Goal: Find specific page/section: Find specific page/section

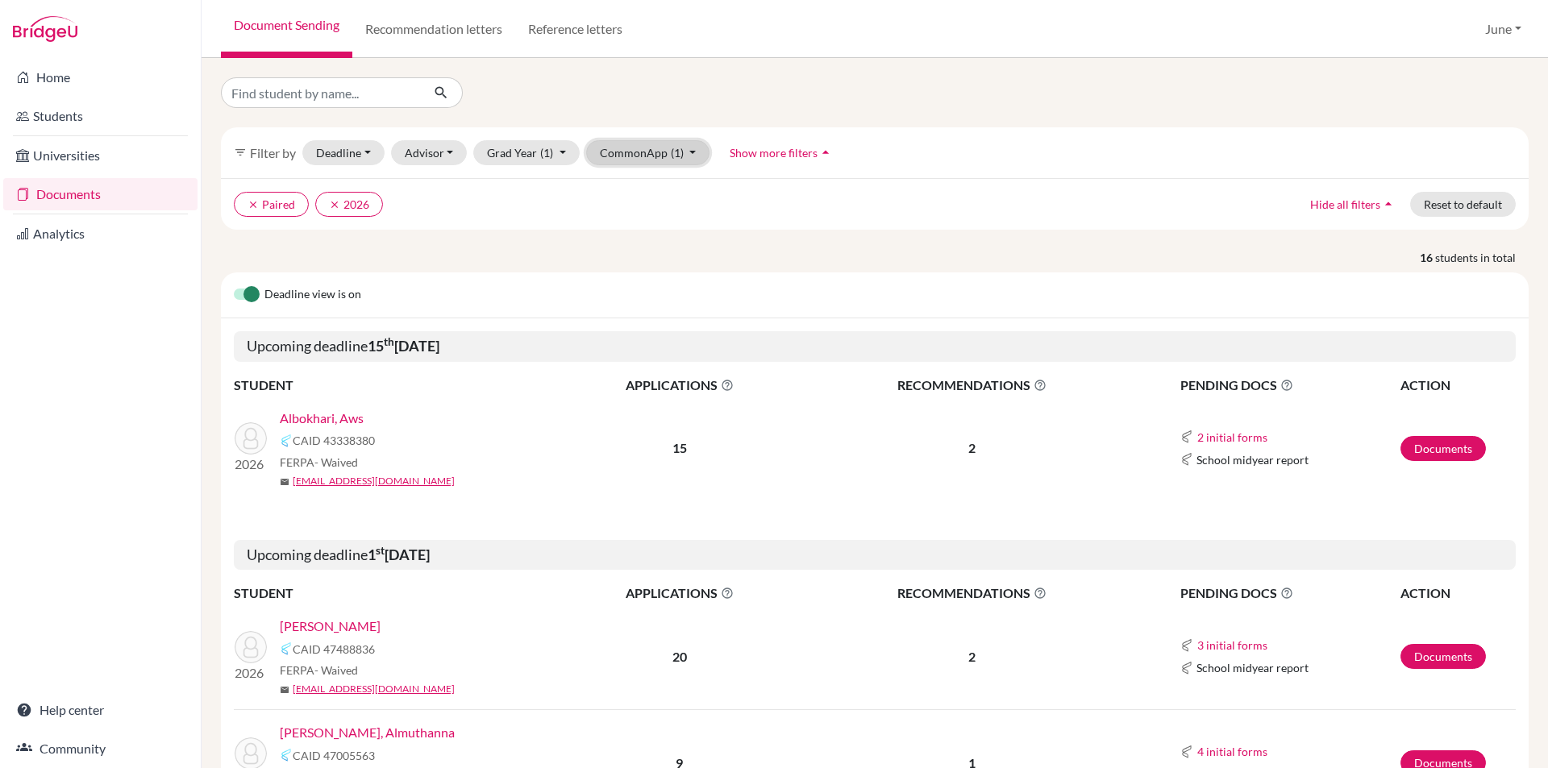
click at [690, 147] on button "CommonApp (1)" at bounding box center [648, 152] width 124 height 25
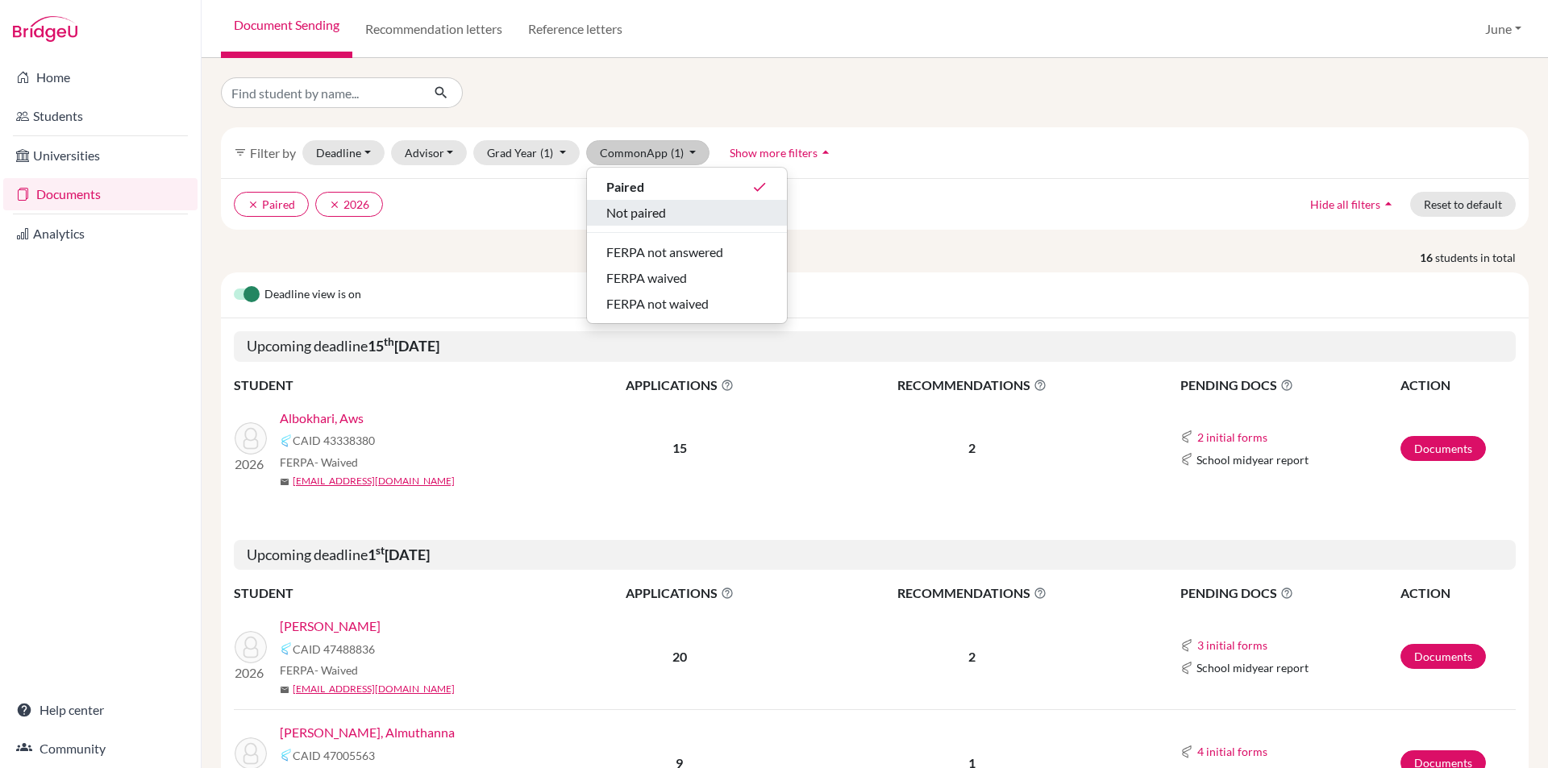
click at [652, 215] on span "Not paired" at bounding box center [636, 212] width 60 height 19
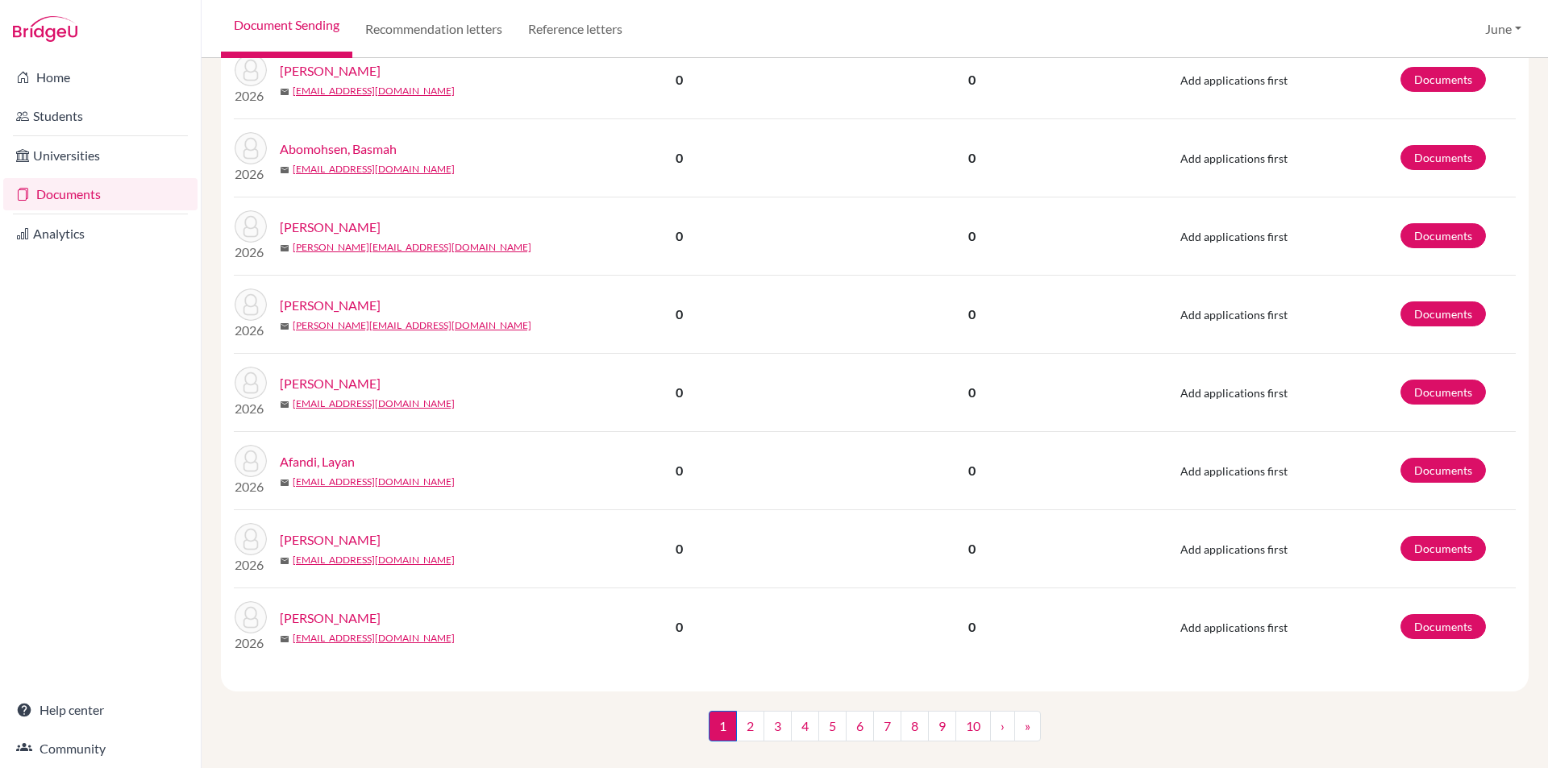
scroll to position [2036, 0]
click at [737, 710] on link "2" at bounding box center [750, 725] width 28 height 31
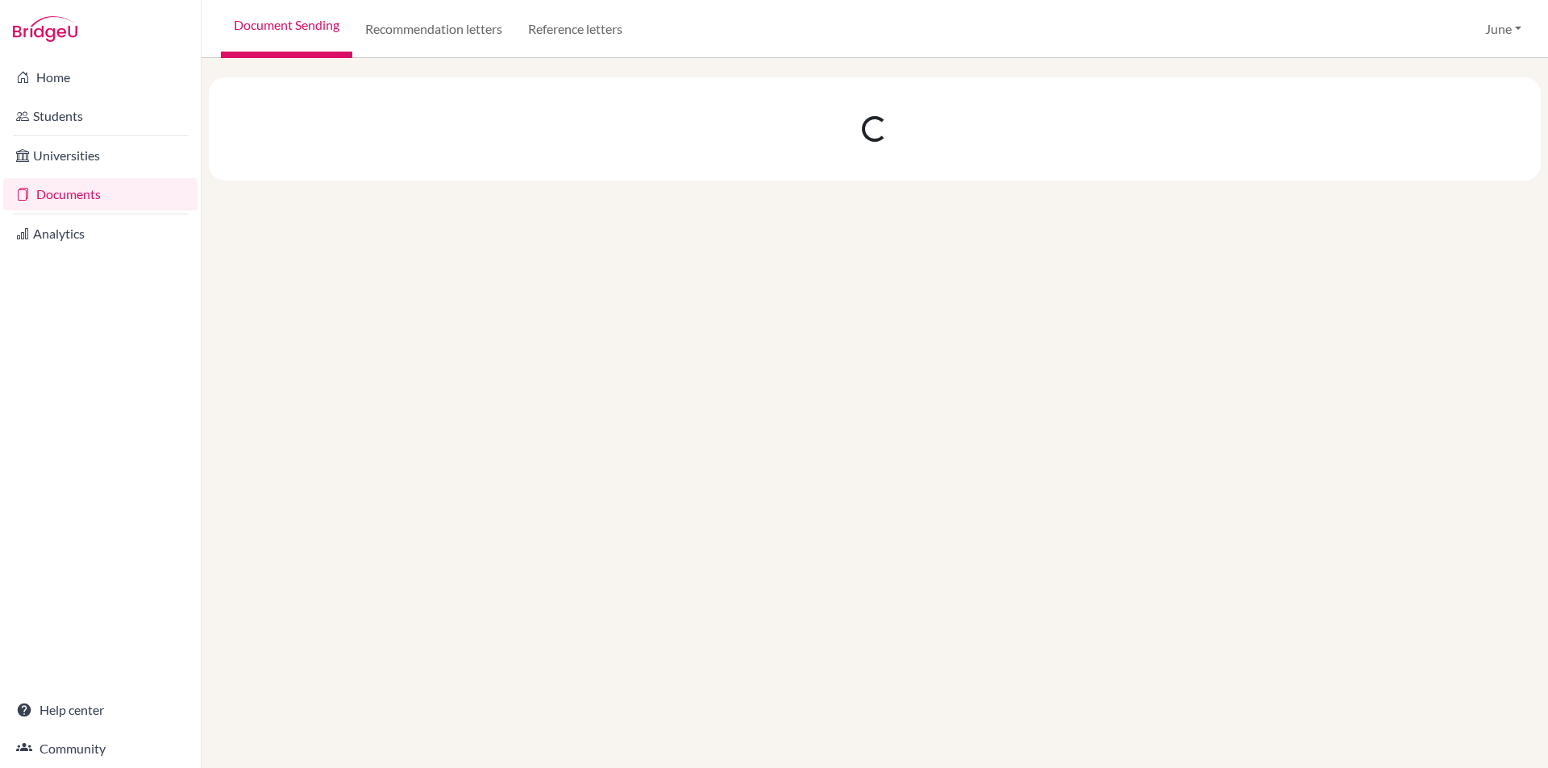
scroll to position [0, 0]
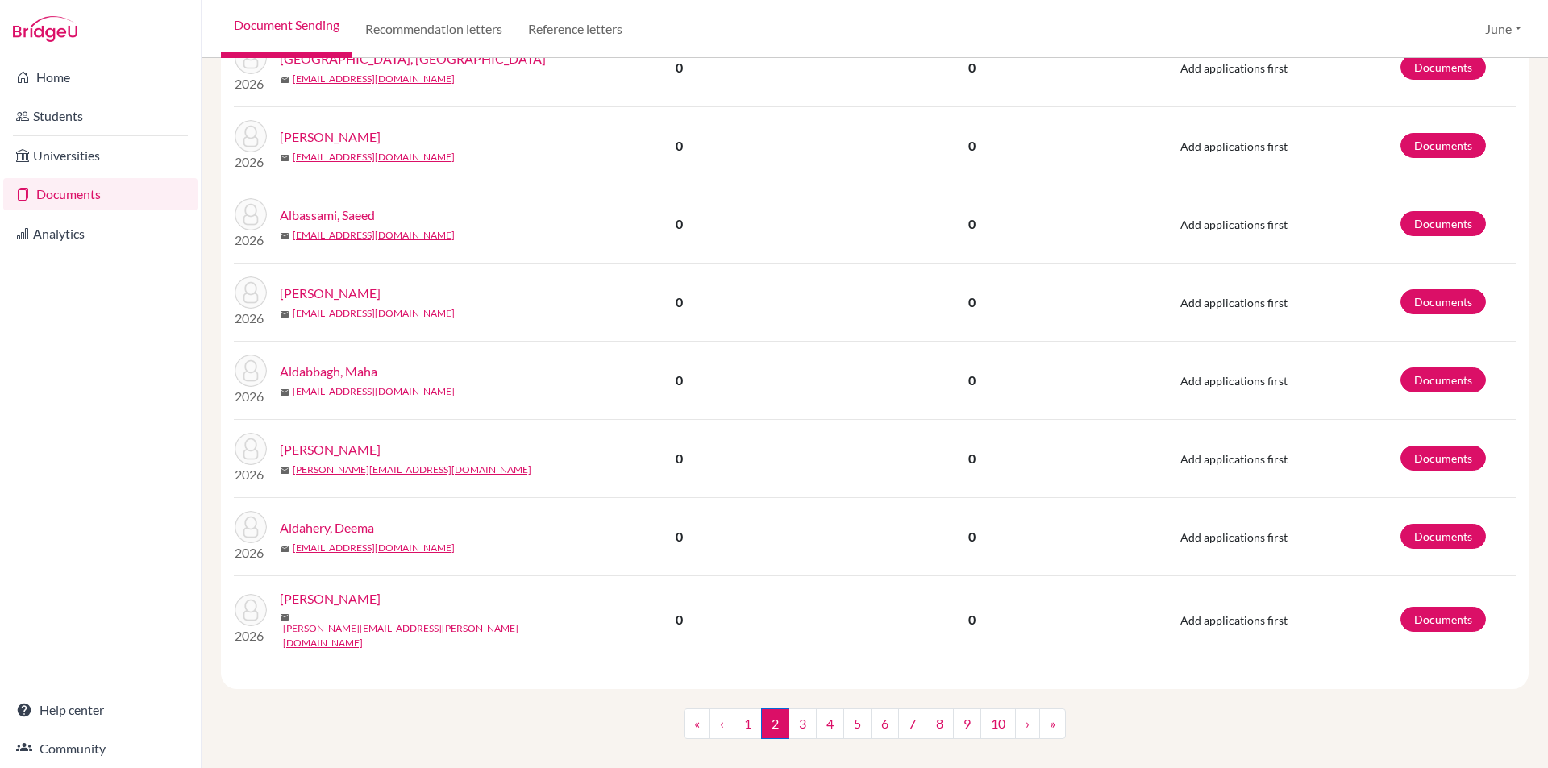
scroll to position [1318, 0]
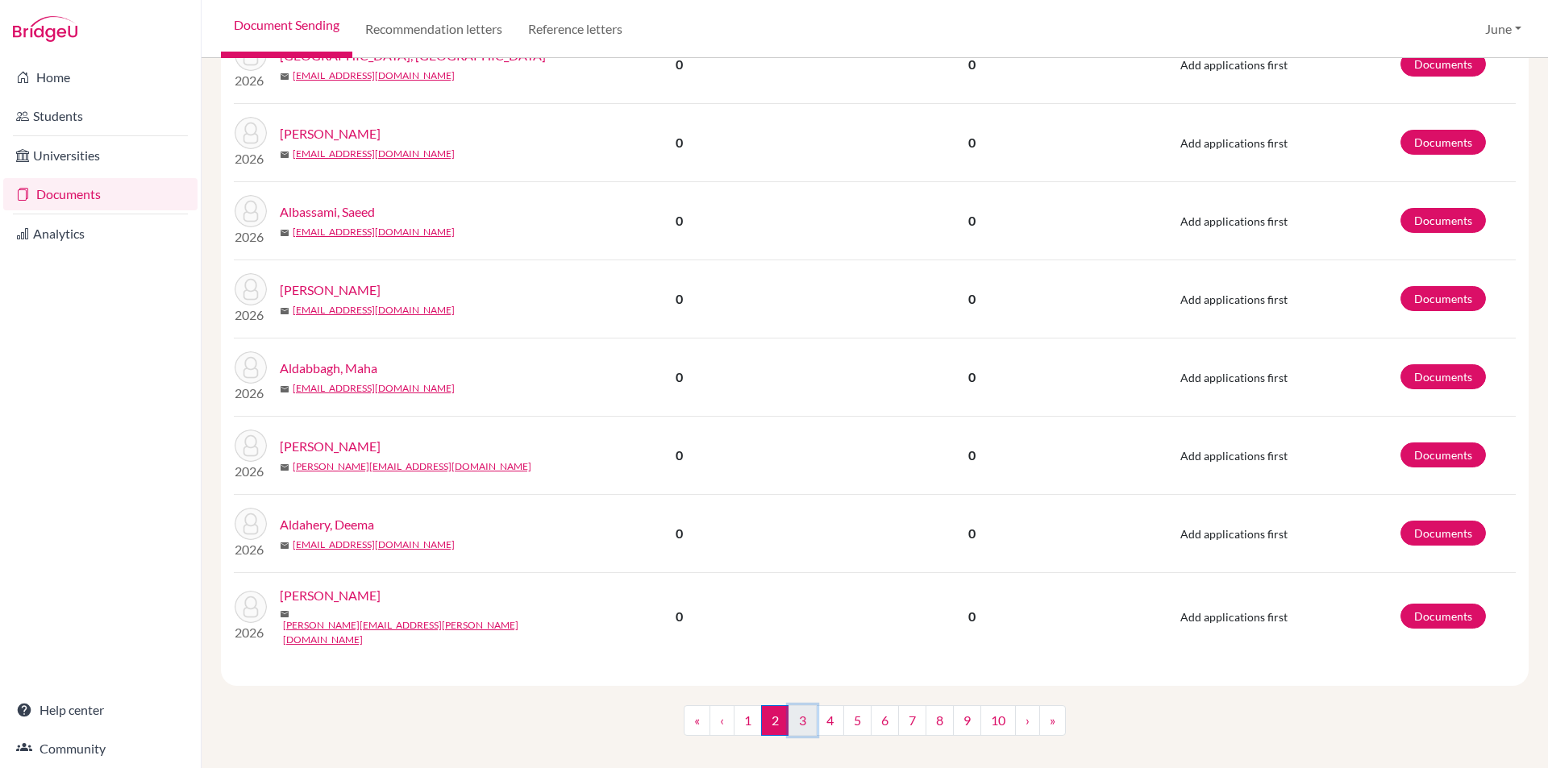
click at [795, 708] on link "3" at bounding box center [802, 720] width 28 height 31
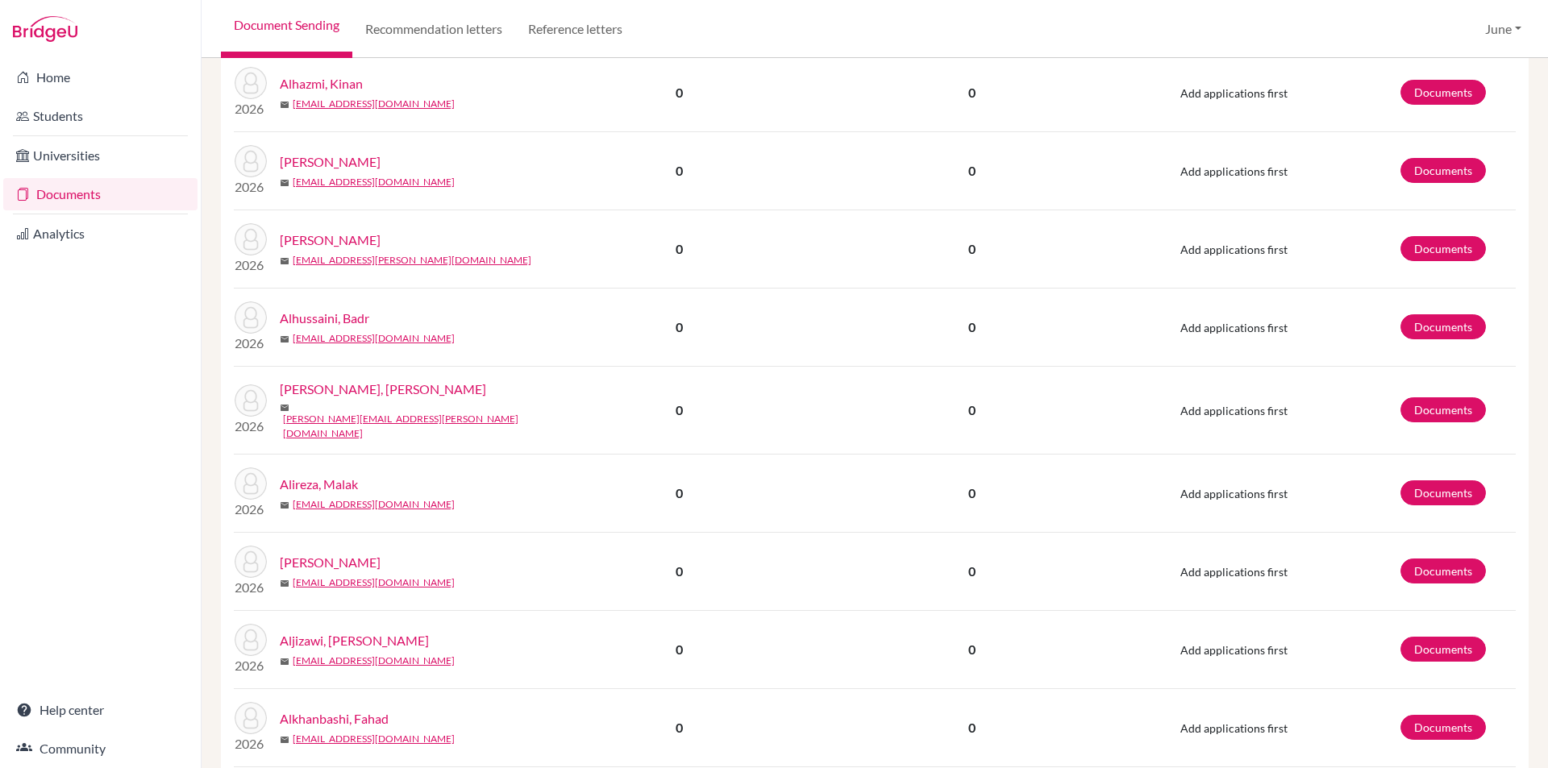
scroll to position [1318, 0]
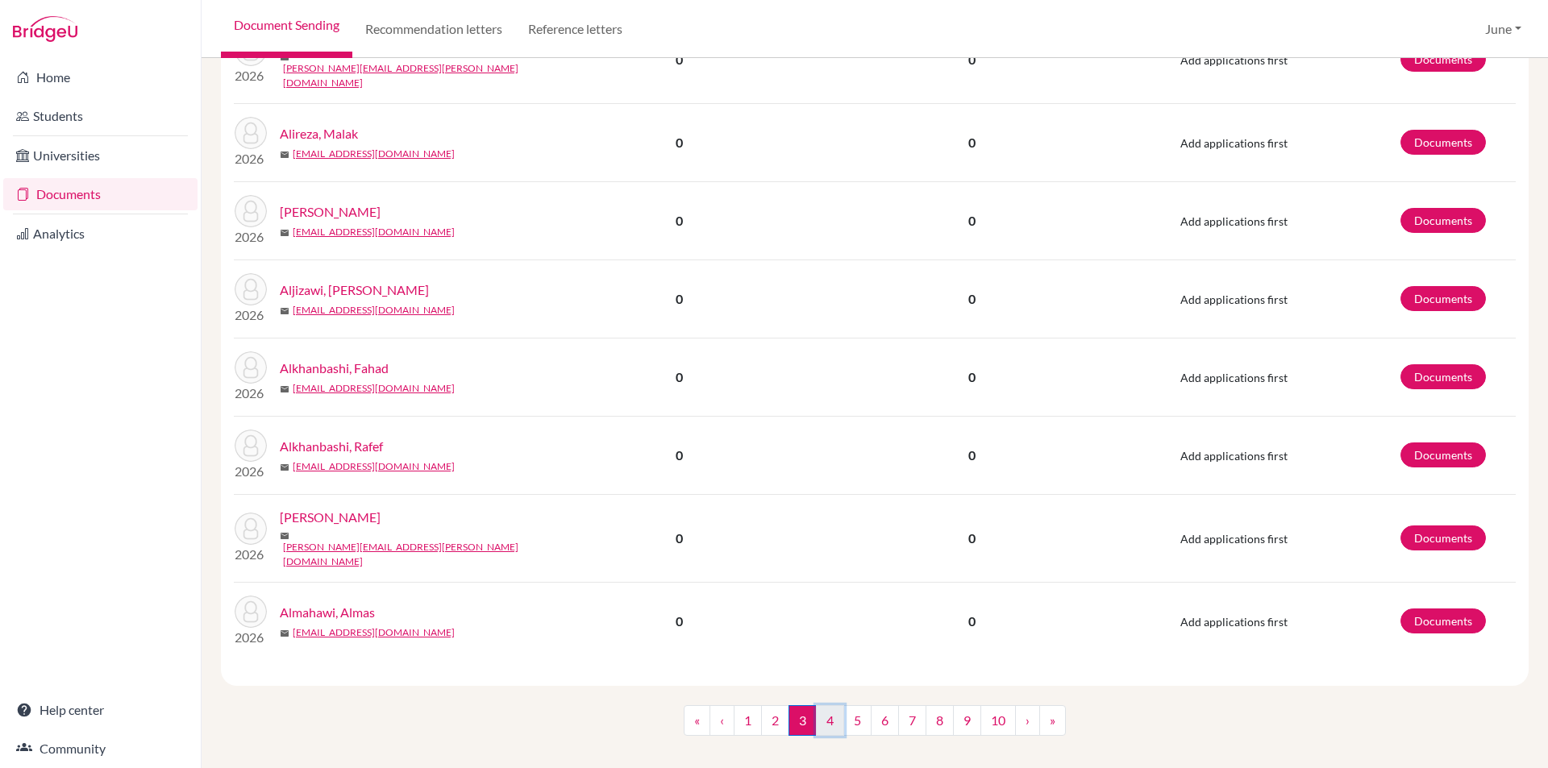
click at [822, 705] on link "4" at bounding box center [830, 720] width 28 height 31
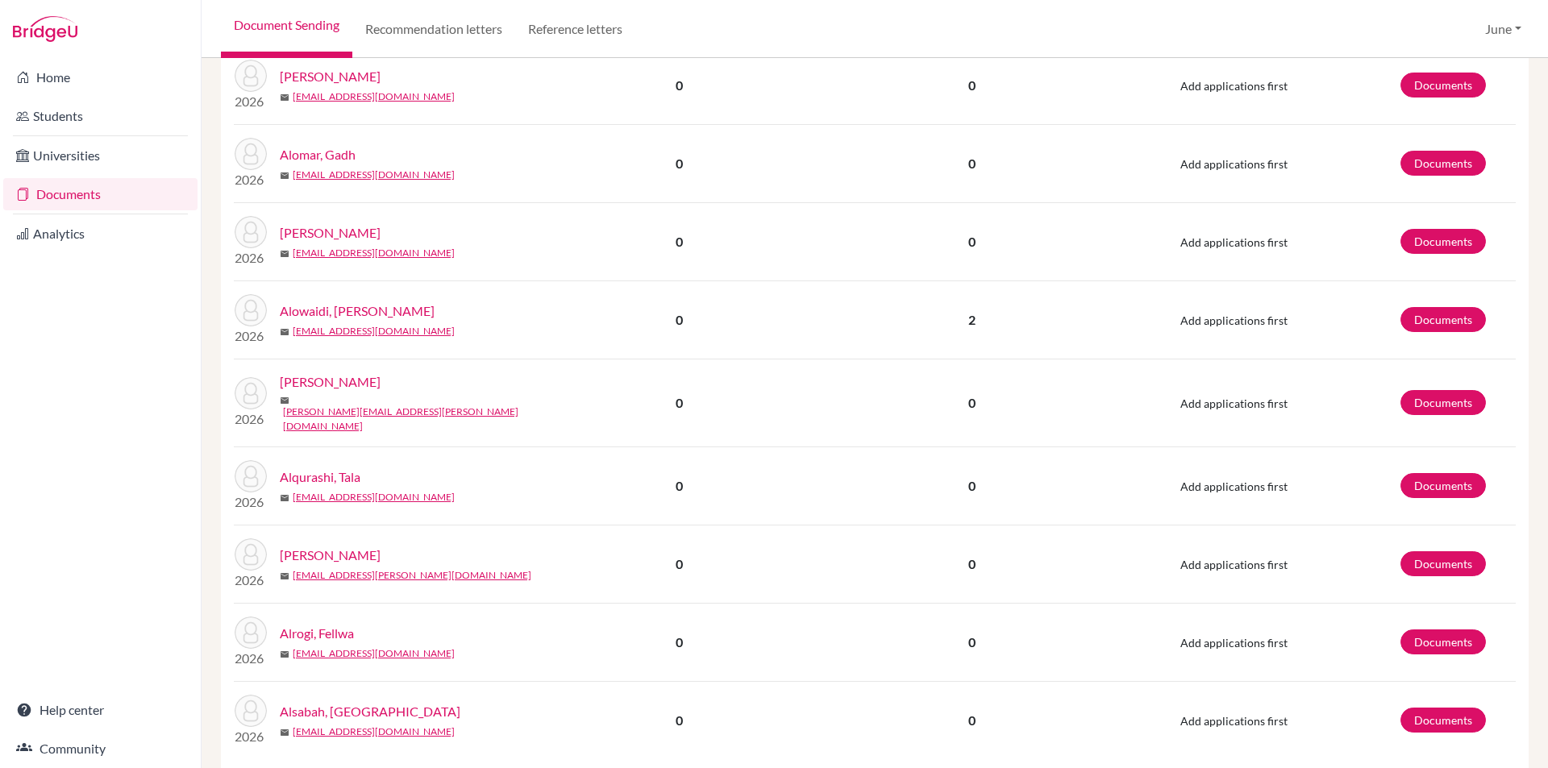
scroll to position [1318, 0]
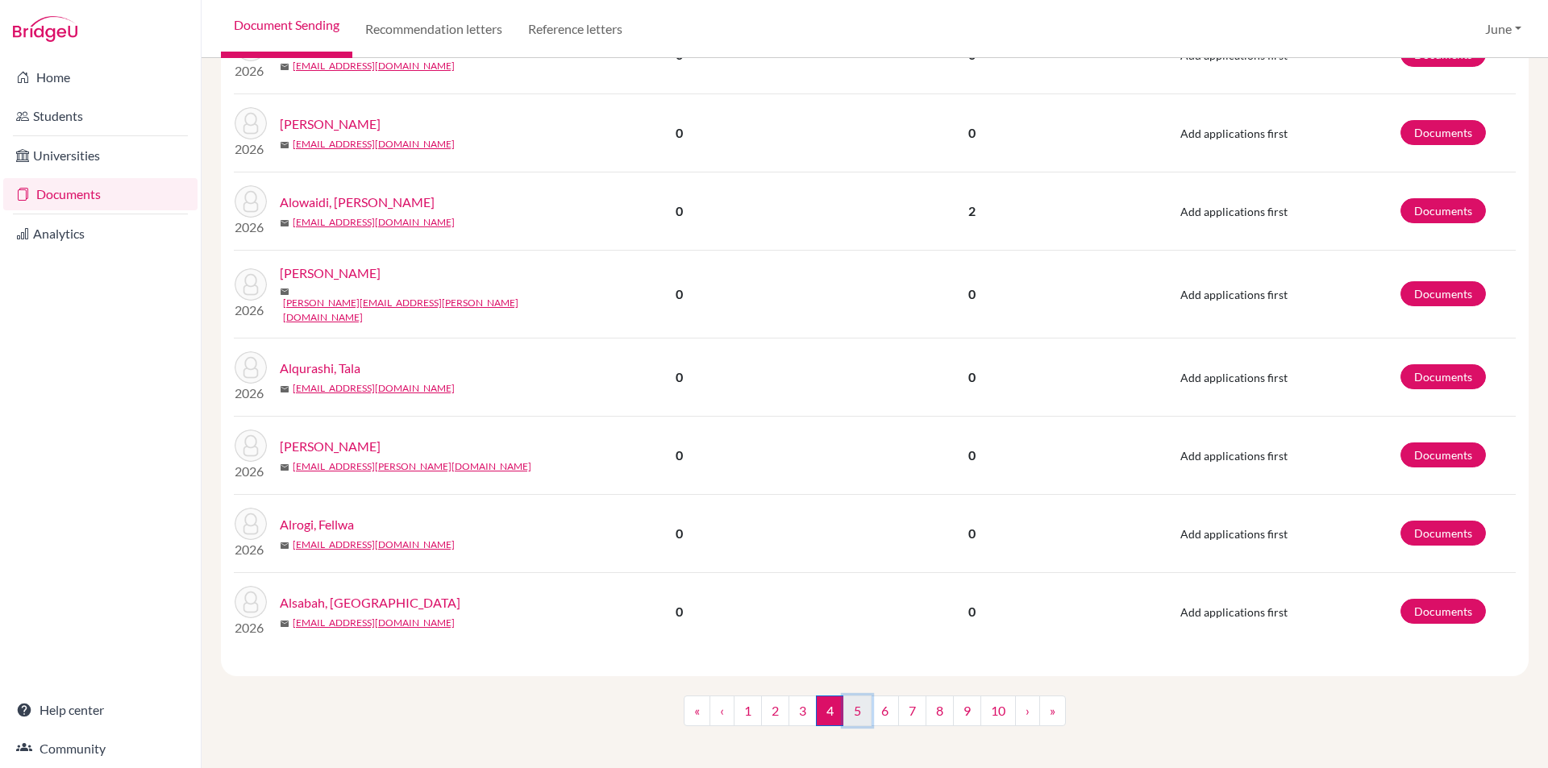
click at [850, 702] on link "5" at bounding box center [857, 711] width 28 height 31
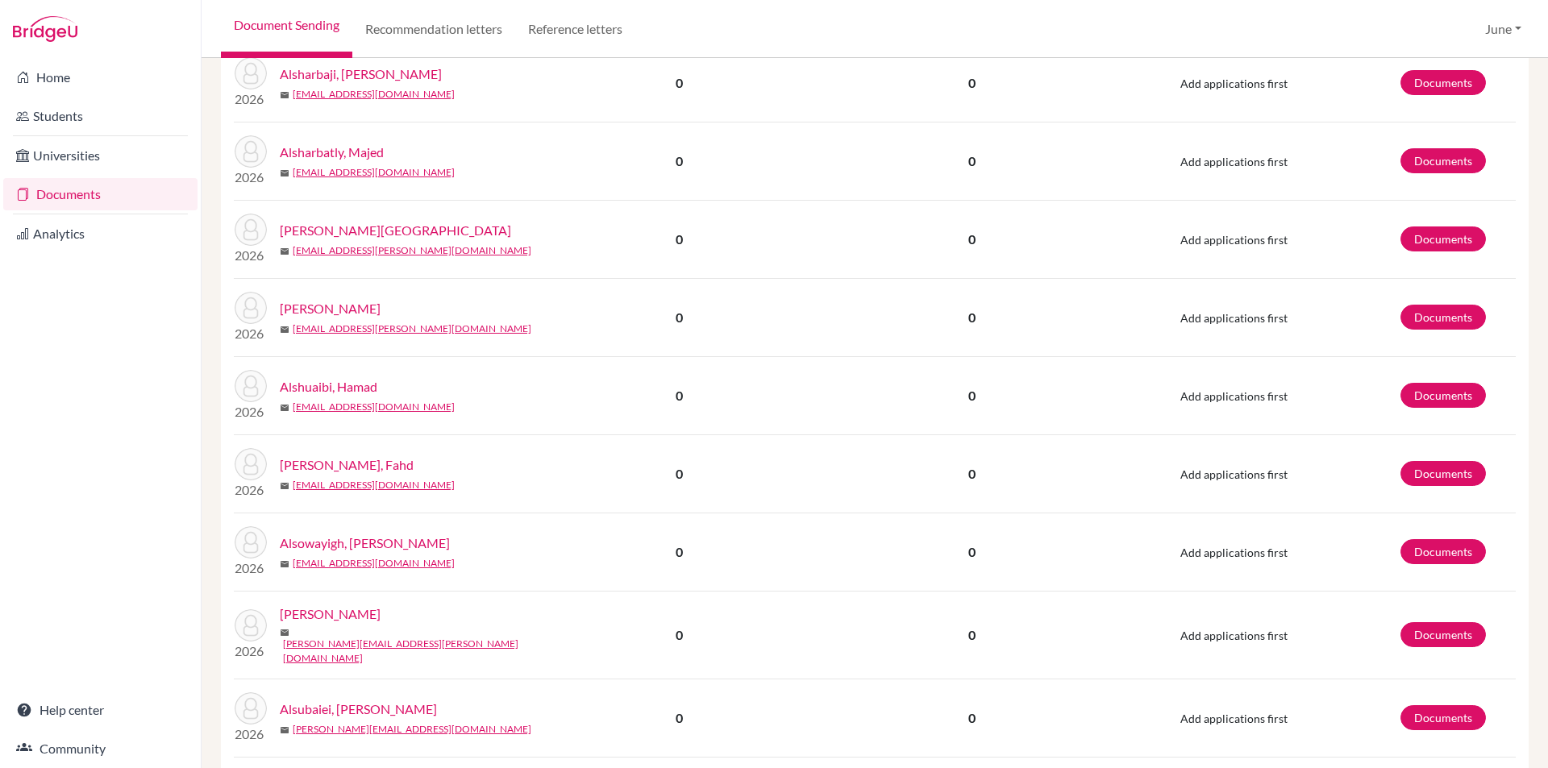
scroll to position [1318, 0]
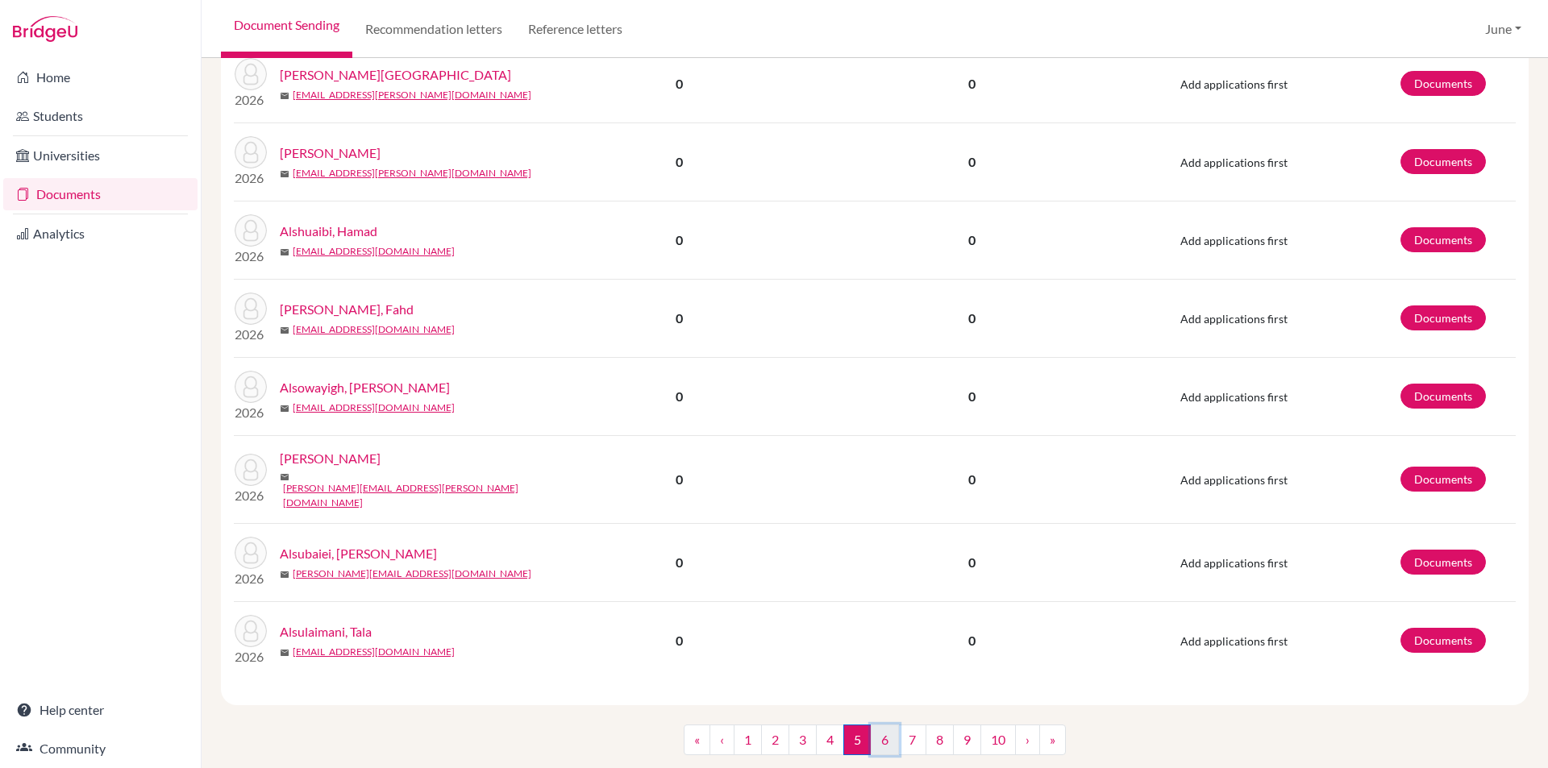
click at [877, 725] on link "6" at bounding box center [884, 740] width 28 height 31
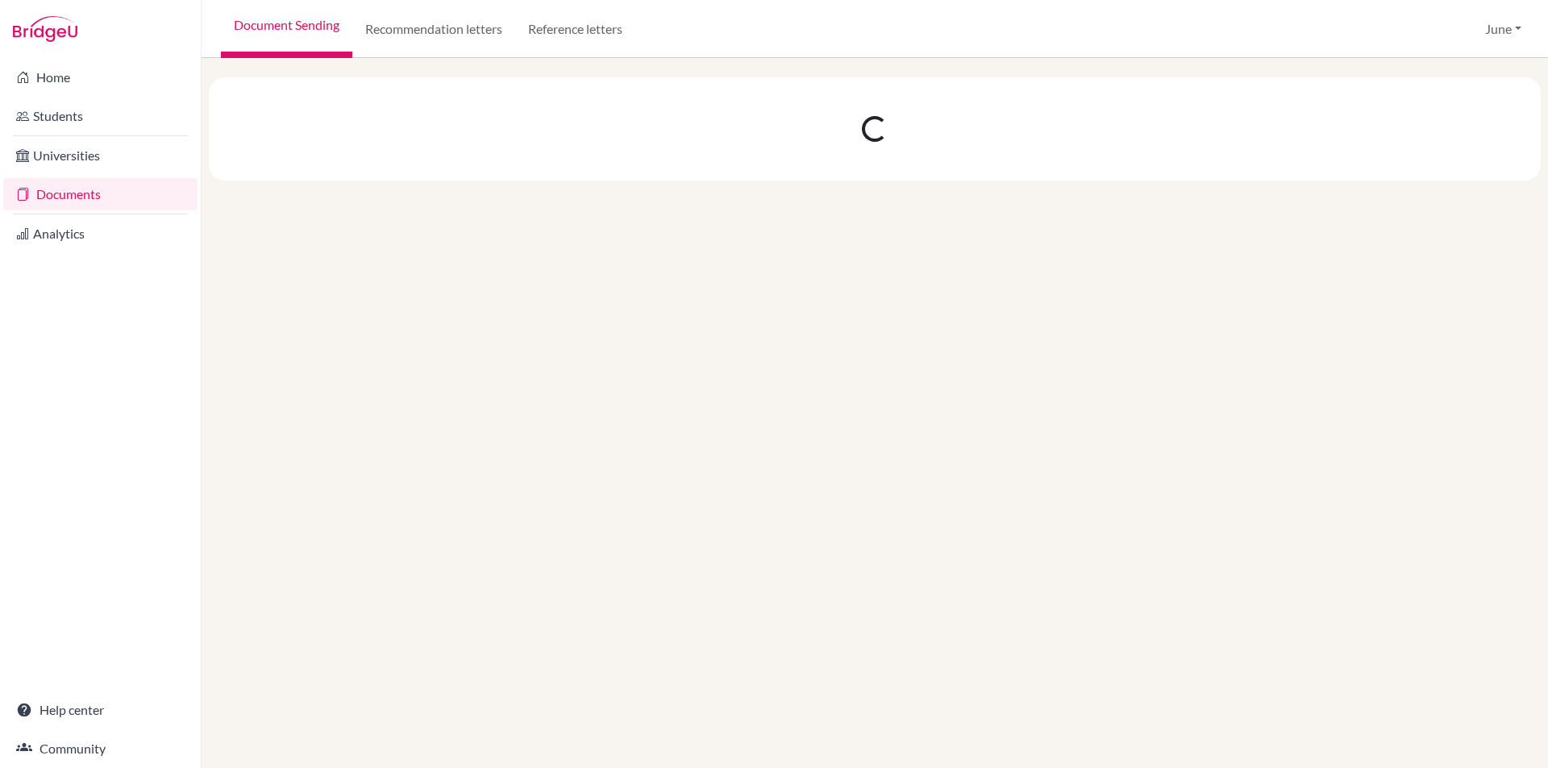
scroll to position [0, 0]
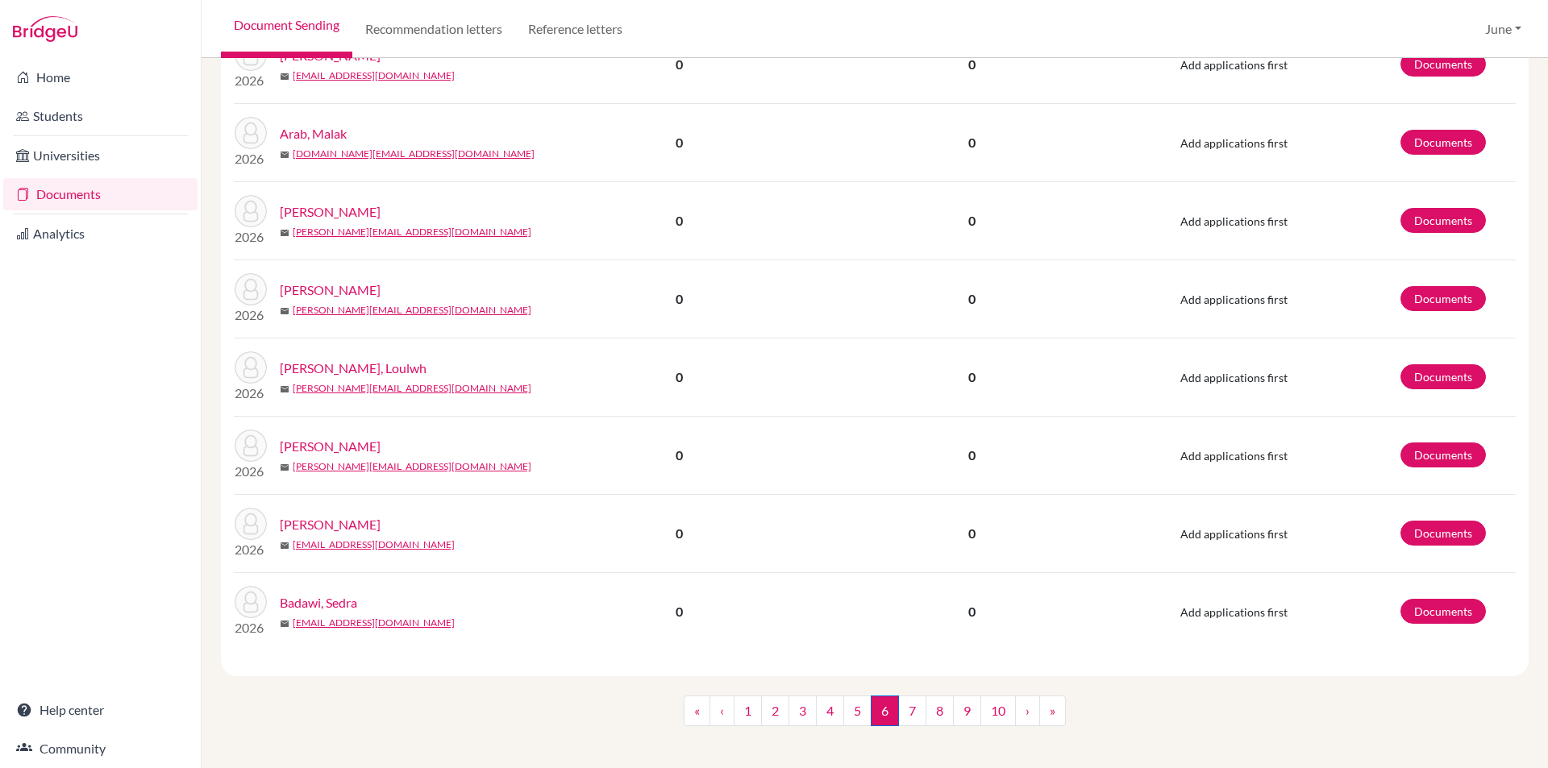
scroll to position [1318, 0]
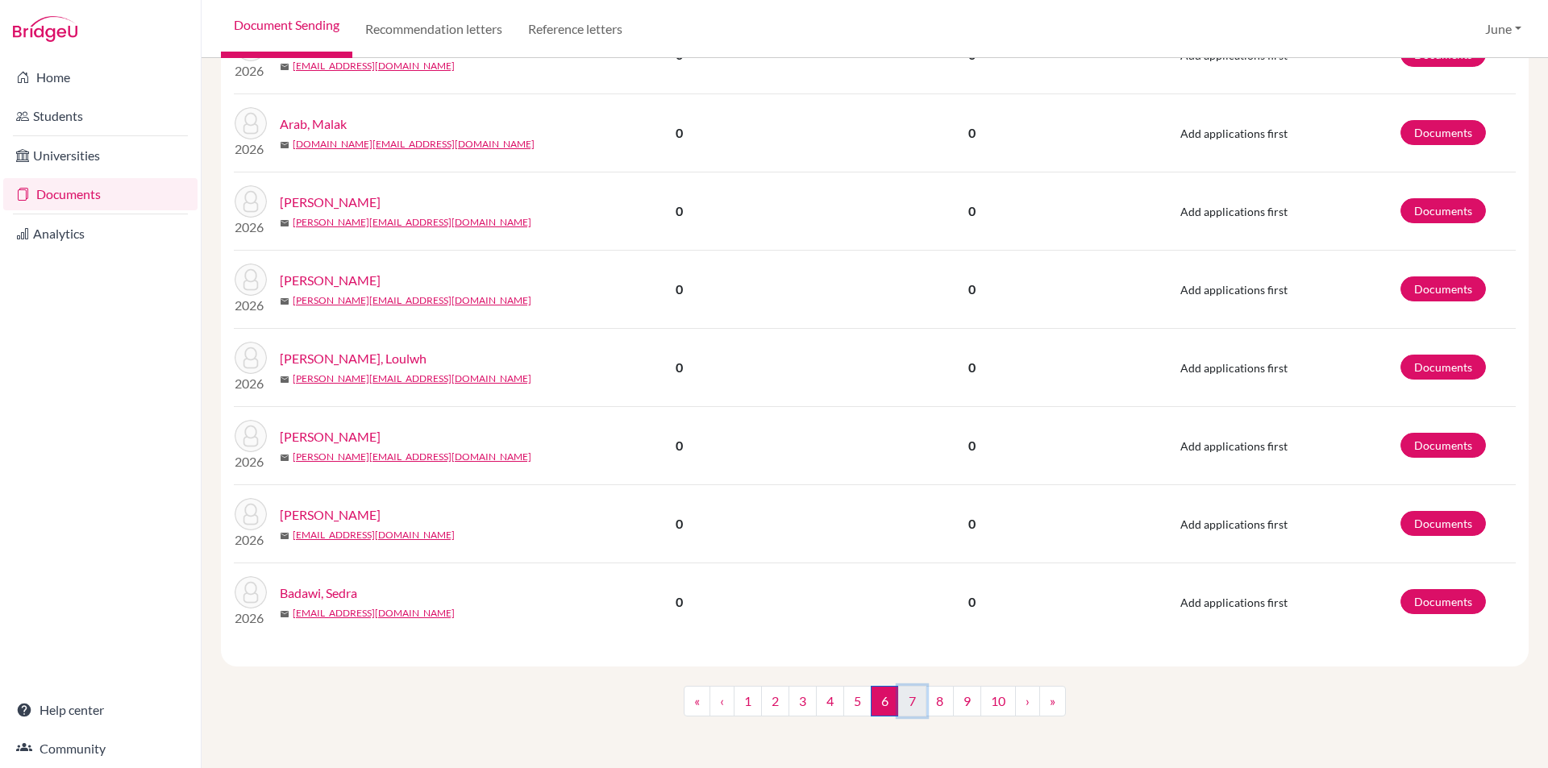
click at [900, 703] on link "7" at bounding box center [912, 701] width 28 height 31
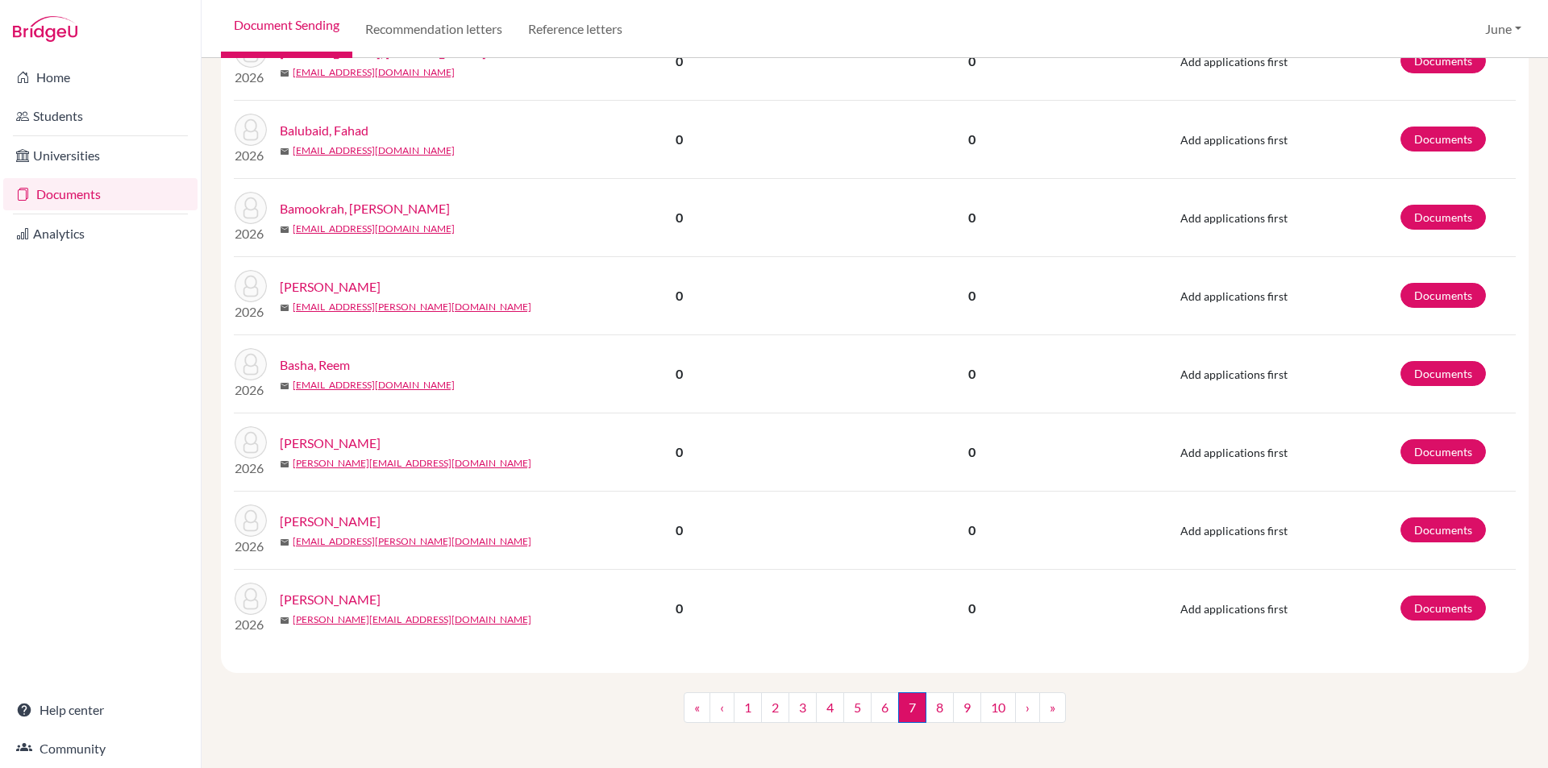
scroll to position [1318, 0]
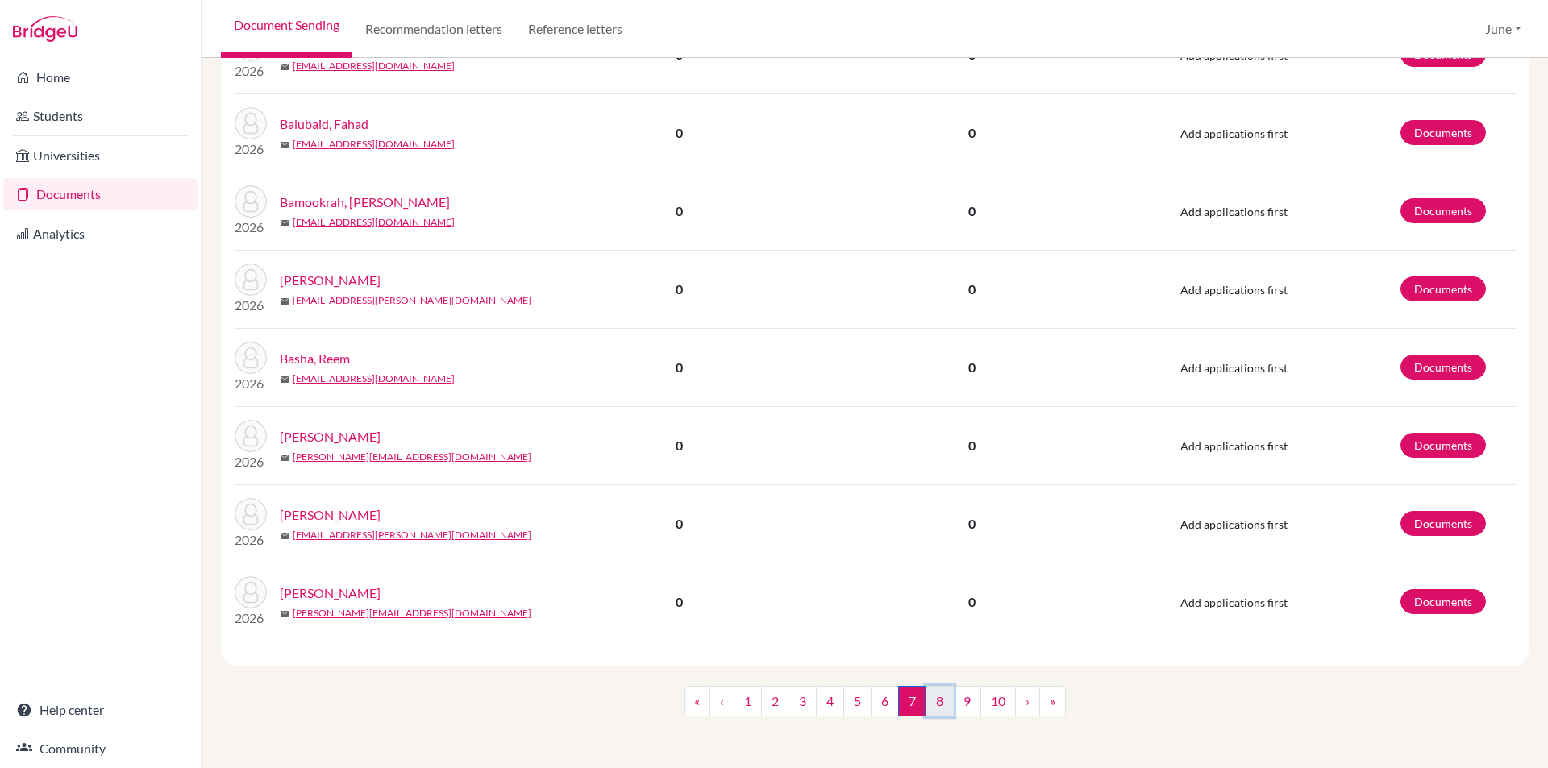
click at [935, 705] on link "8" at bounding box center [939, 701] width 28 height 31
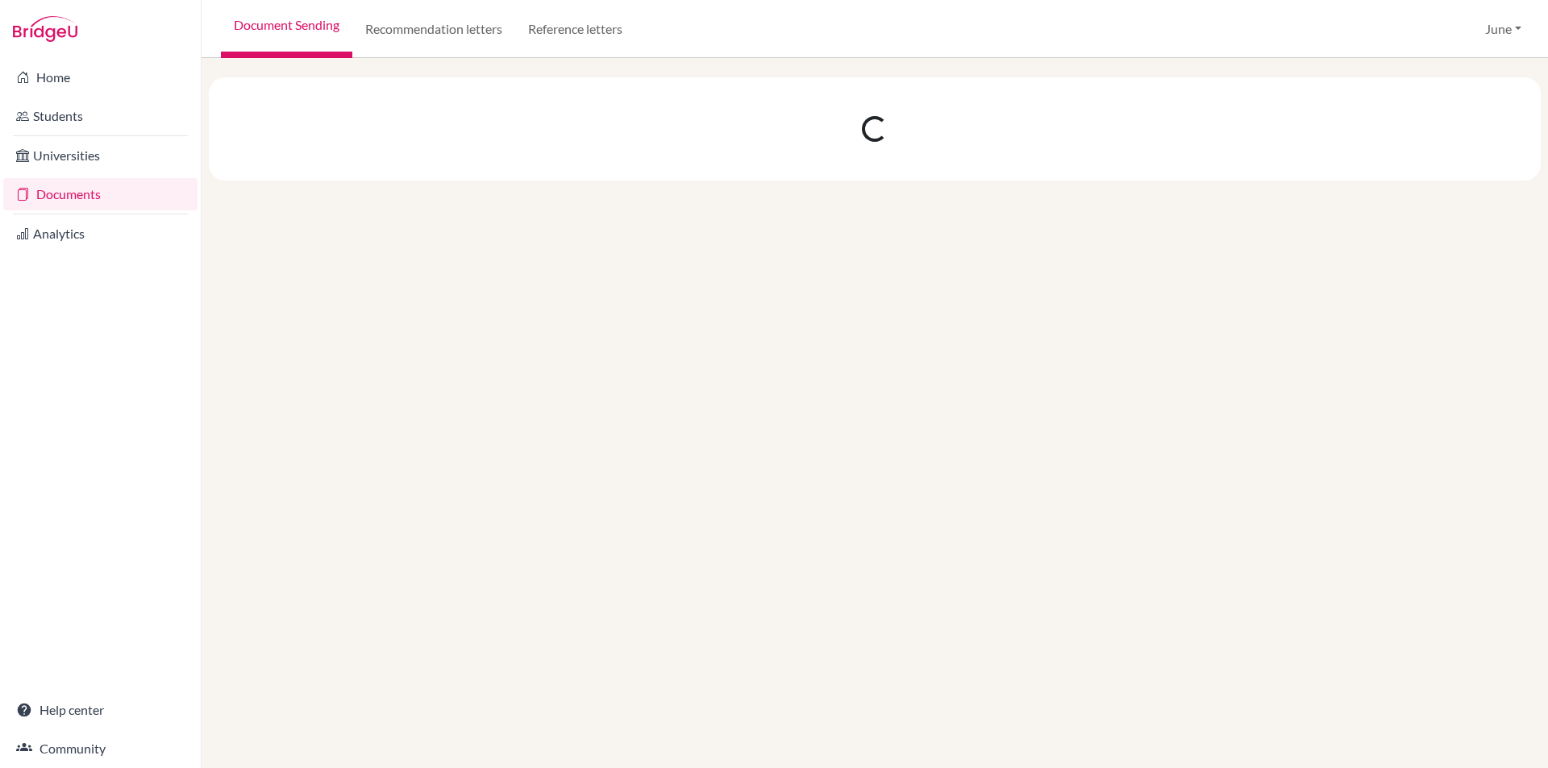
scroll to position [0, 0]
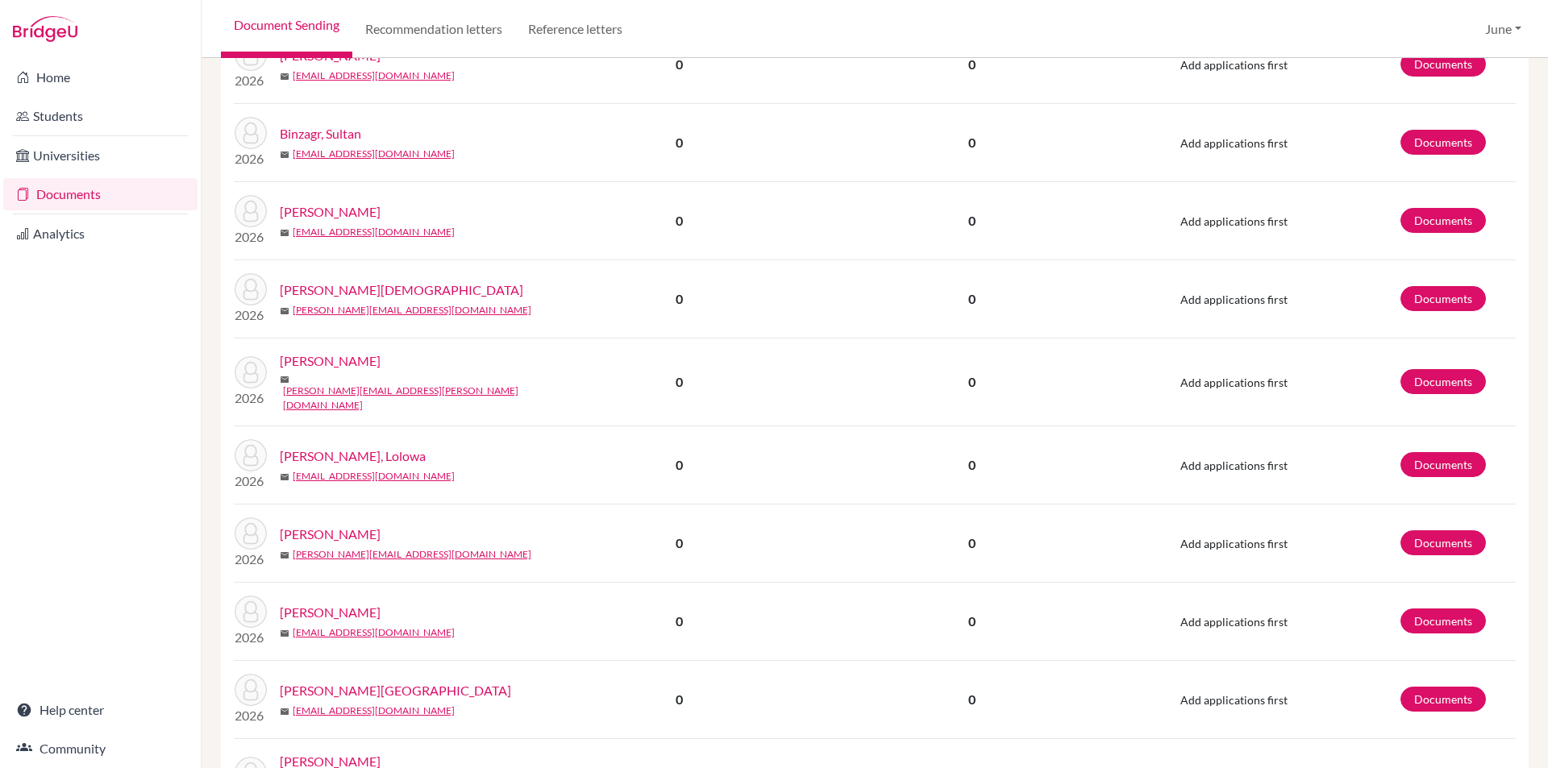
scroll to position [1346, 0]
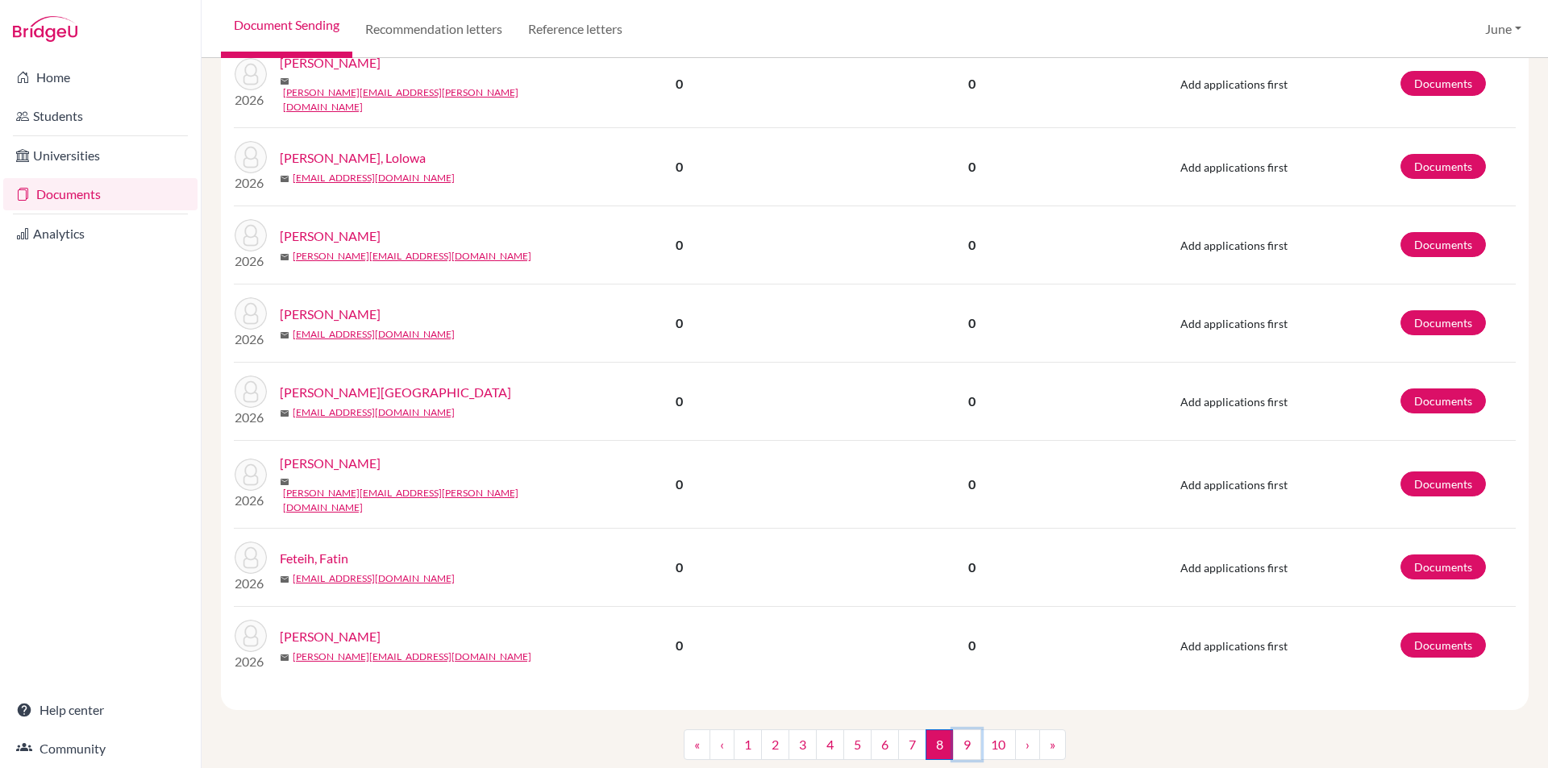
click at [960, 729] on link "9" at bounding box center [967, 744] width 28 height 31
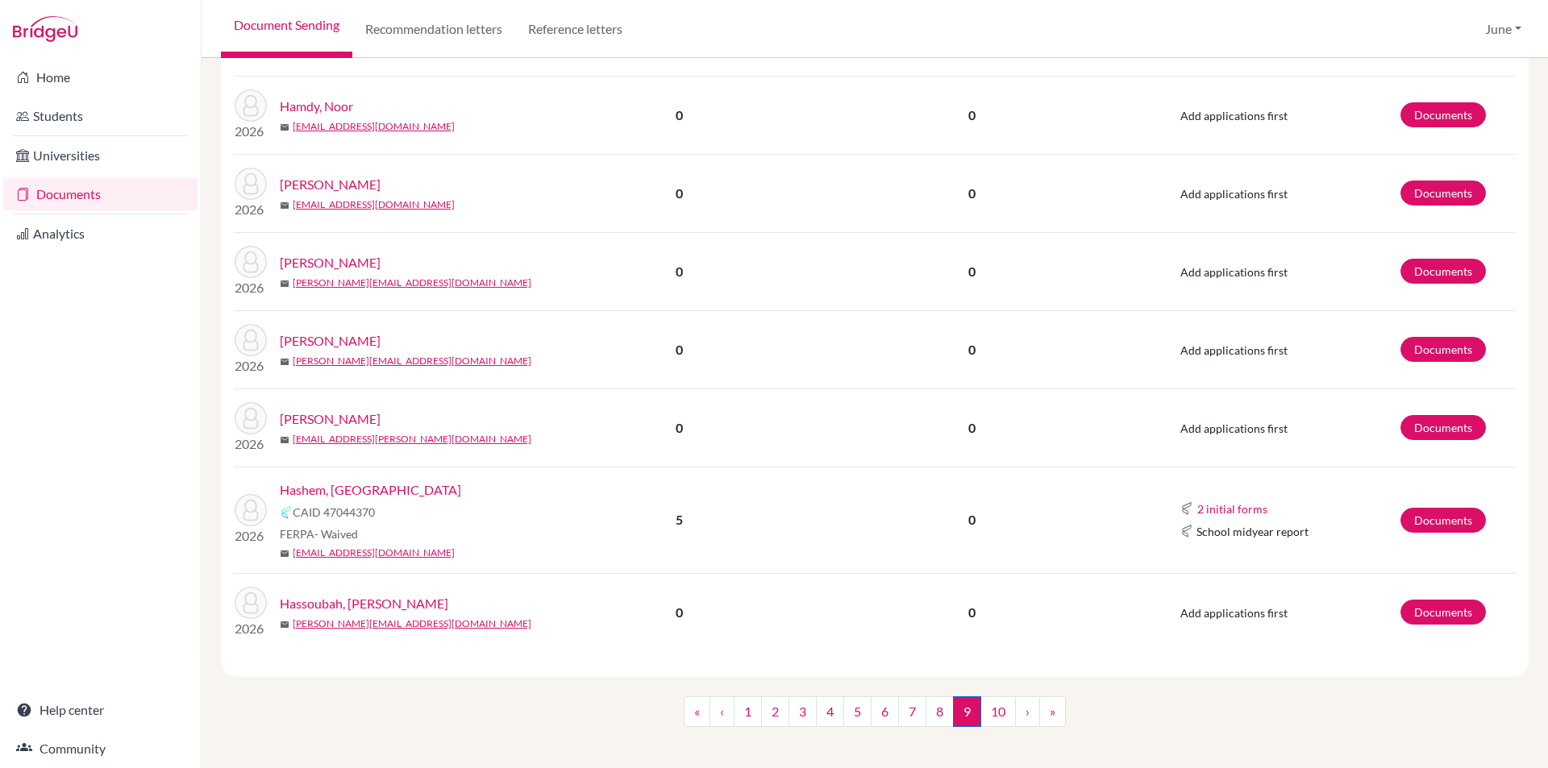
scroll to position [1346, 0]
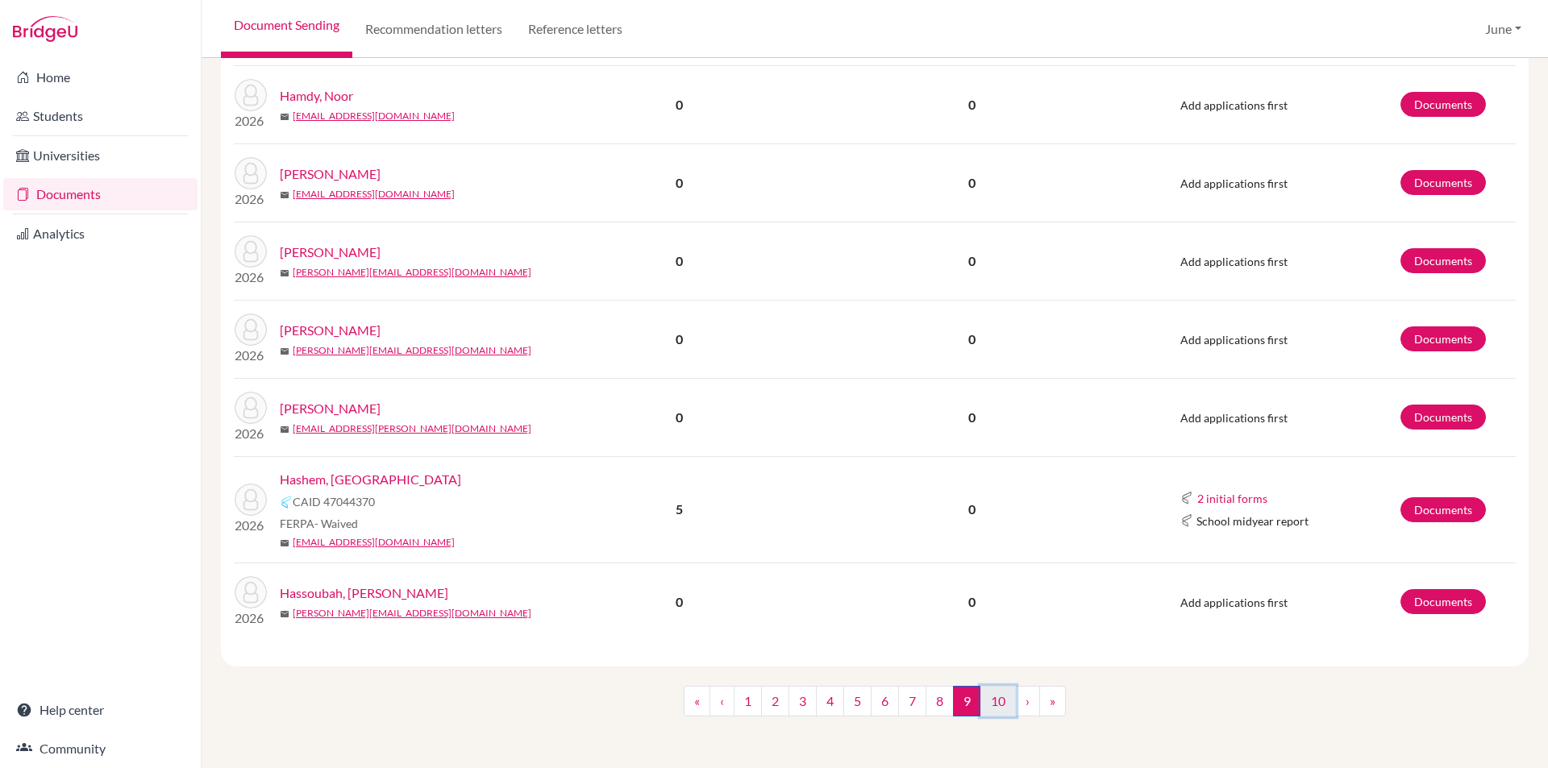
click at [987, 704] on link "10" at bounding box center [997, 701] width 35 height 31
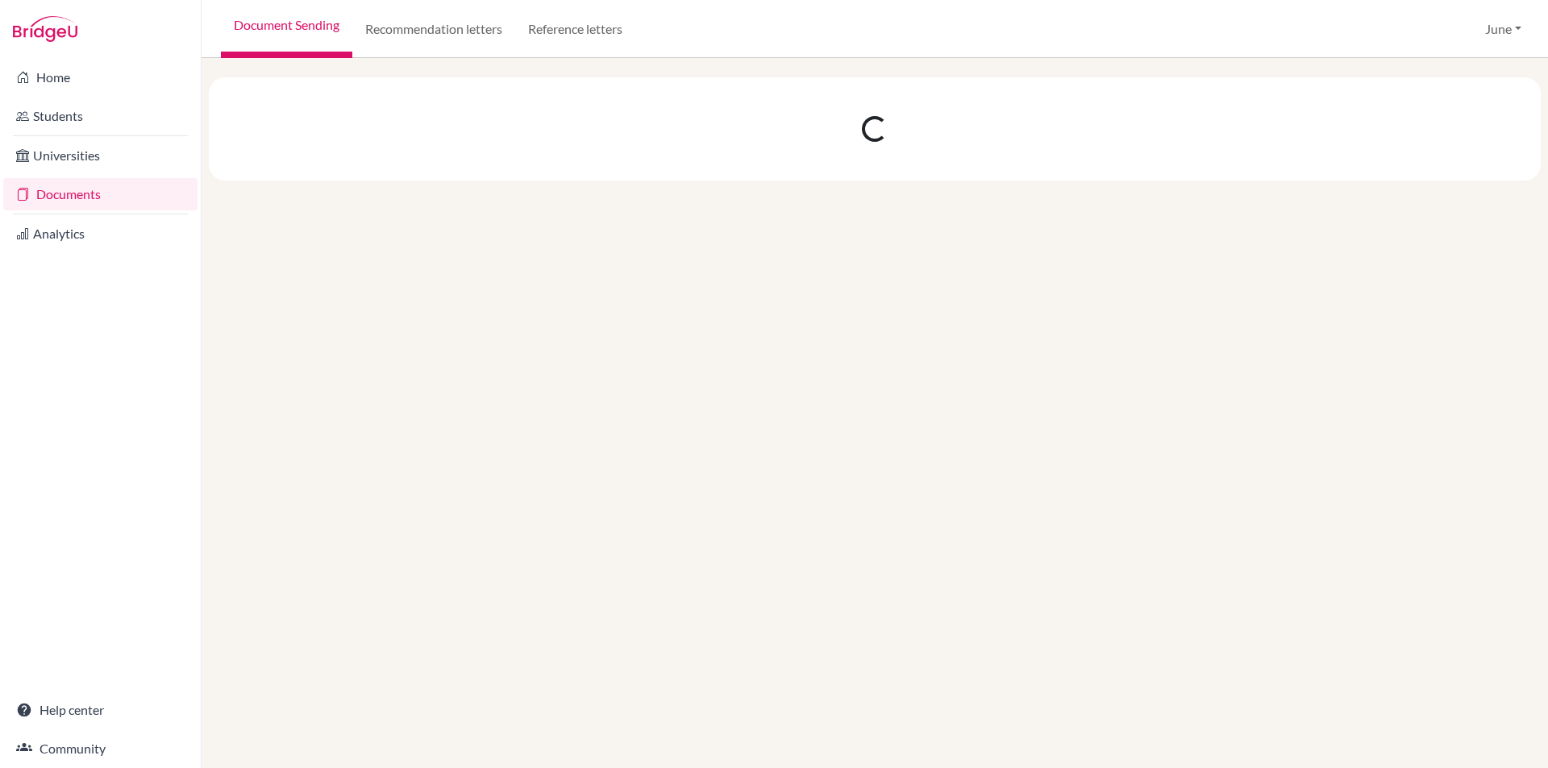
scroll to position [0, 0]
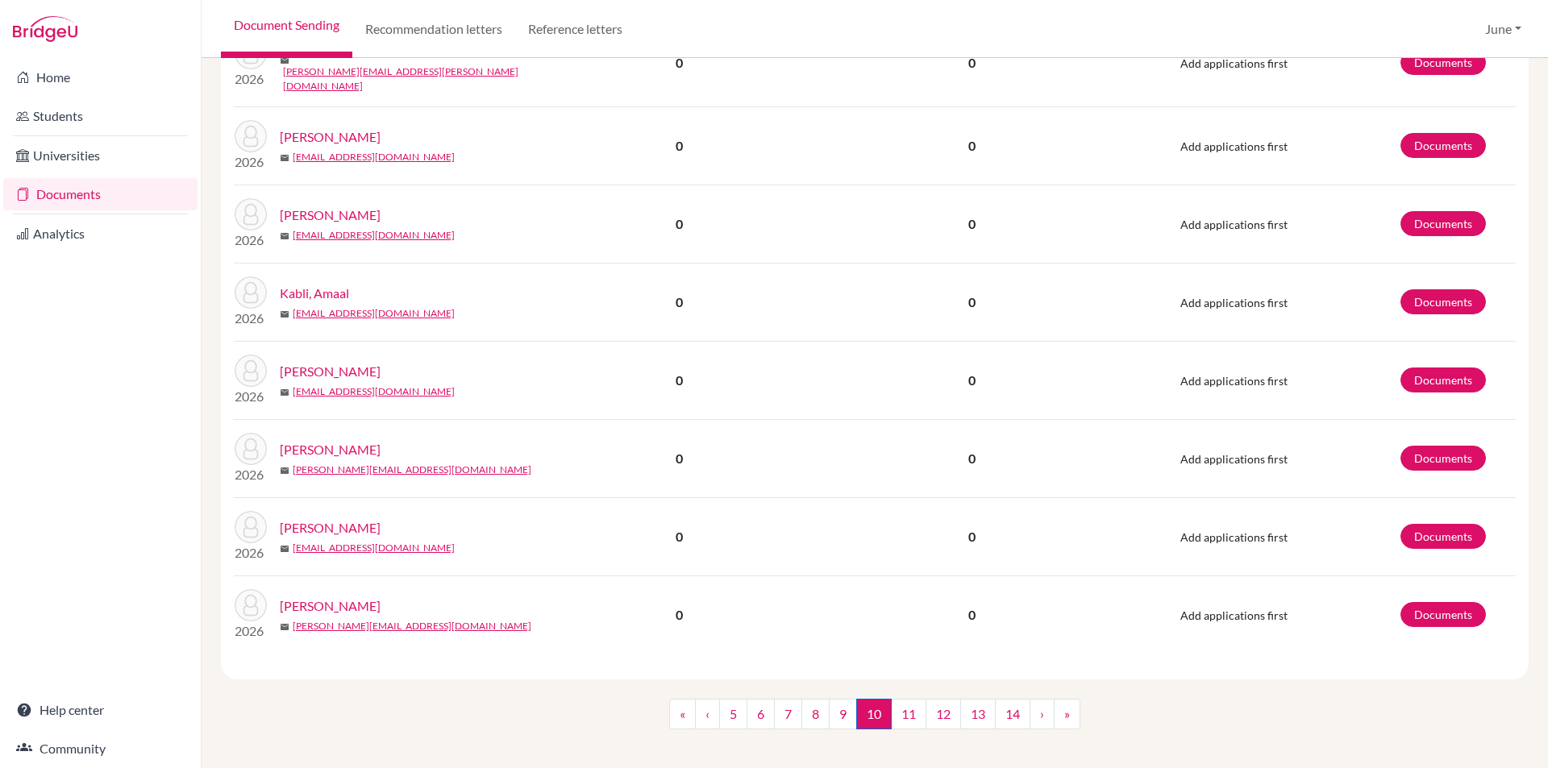
scroll to position [1318, 0]
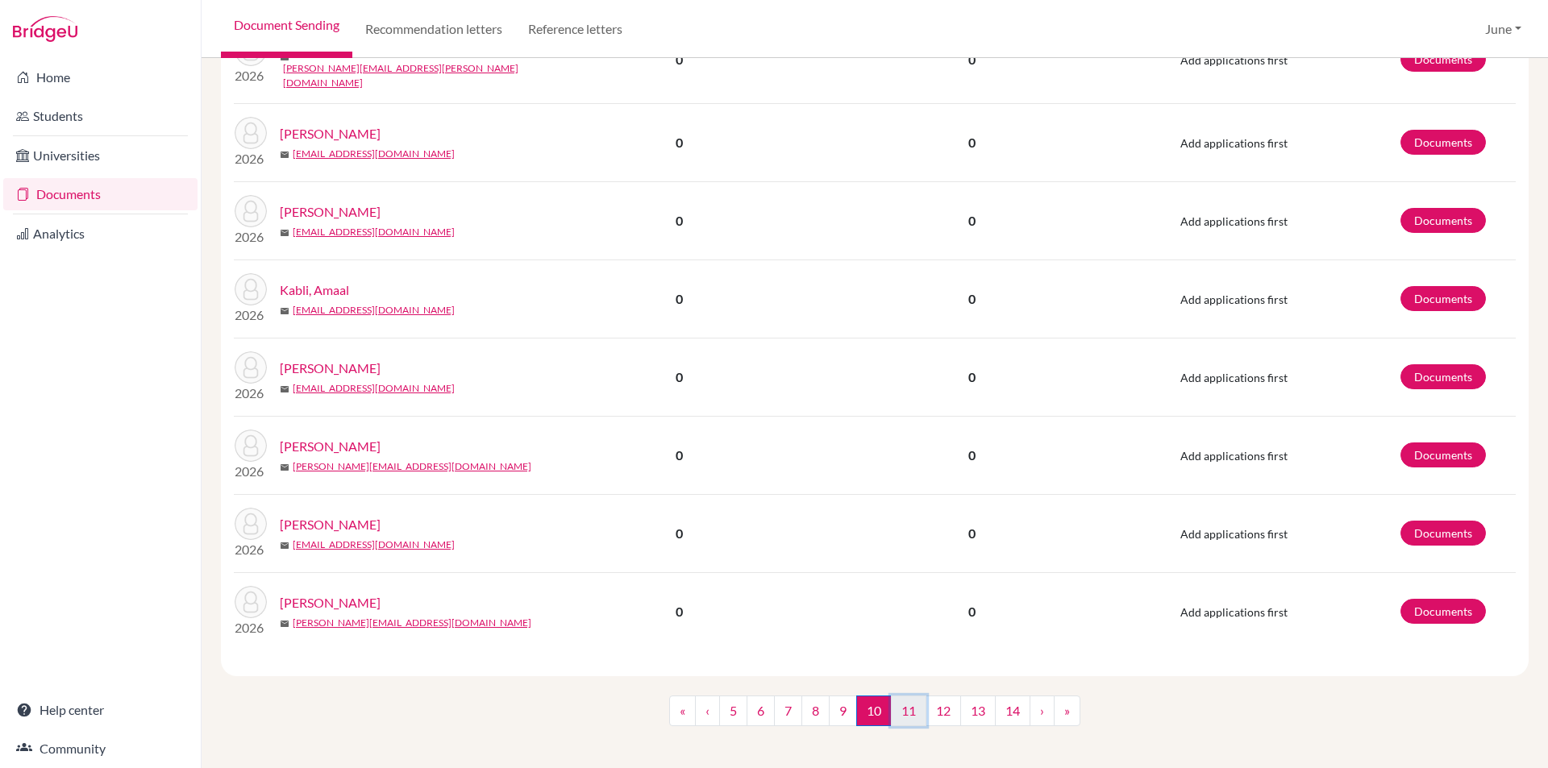
click at [901, 713] on link "11" at bounding box center [908, 711] width 35 height 31
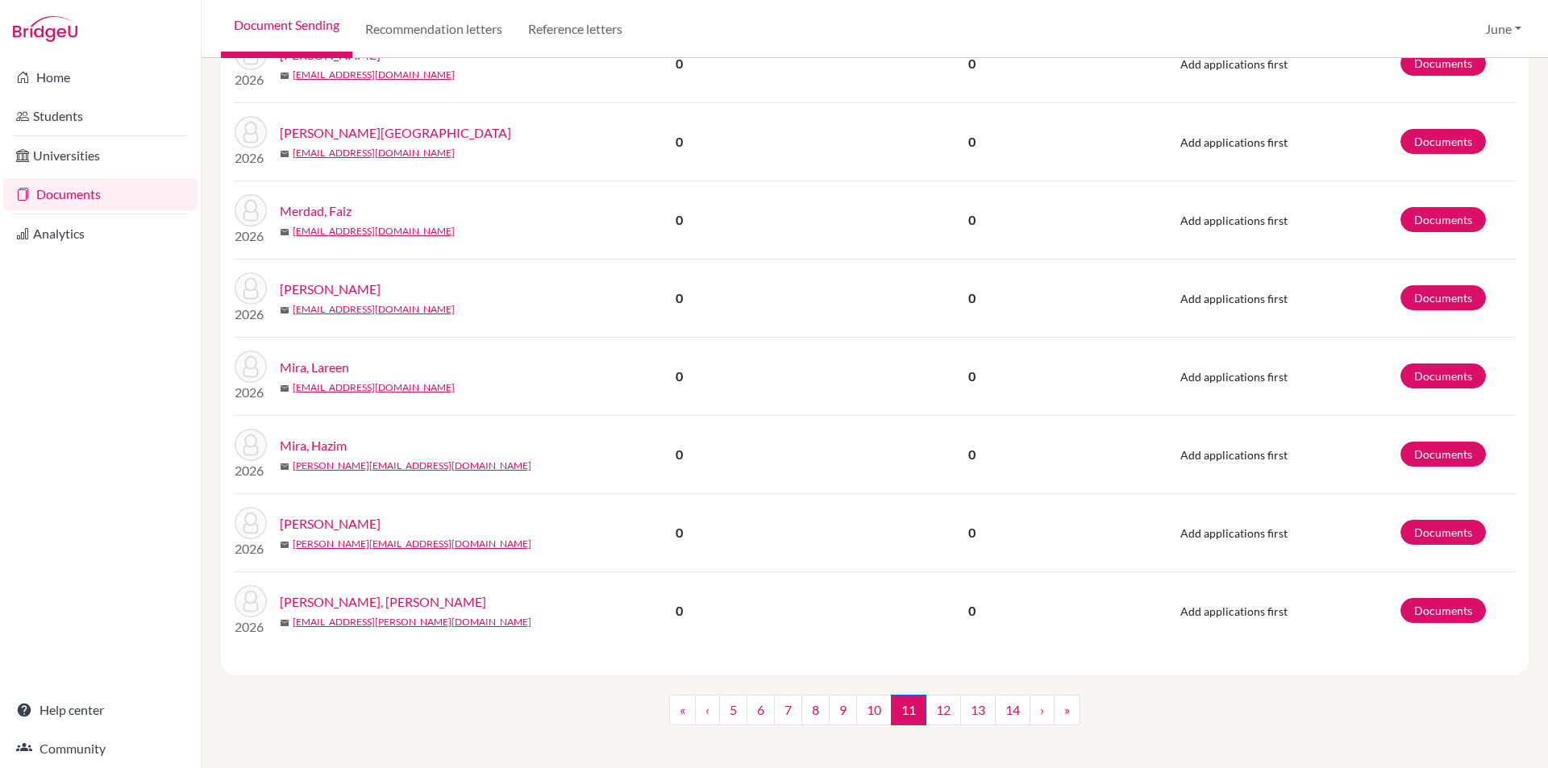
scroll to position [1318, 0]
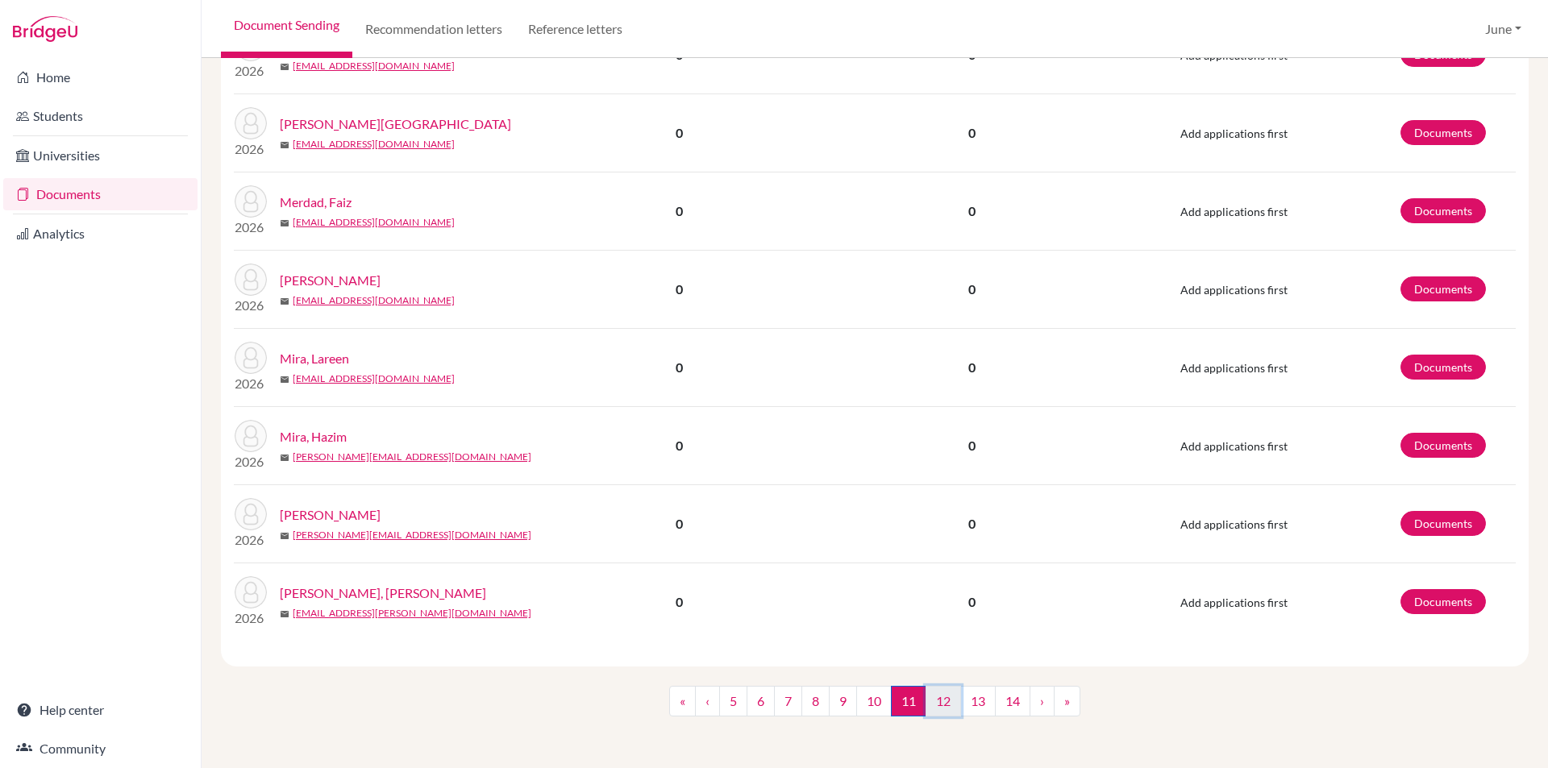
click at [929, 704] on link "12" at bounding box center [942, 701] width 35 height 31
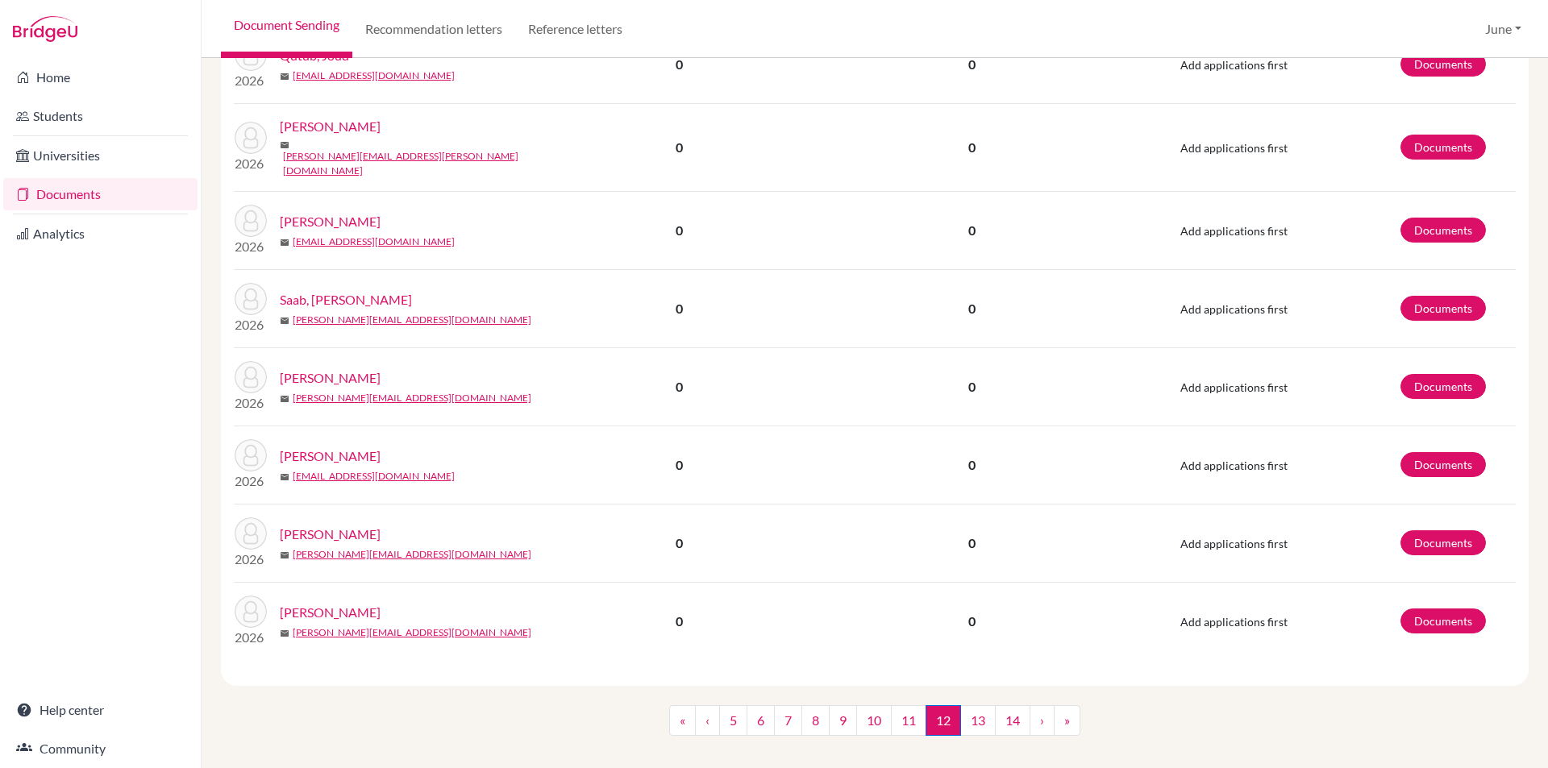
scroll to position [1318, 0]
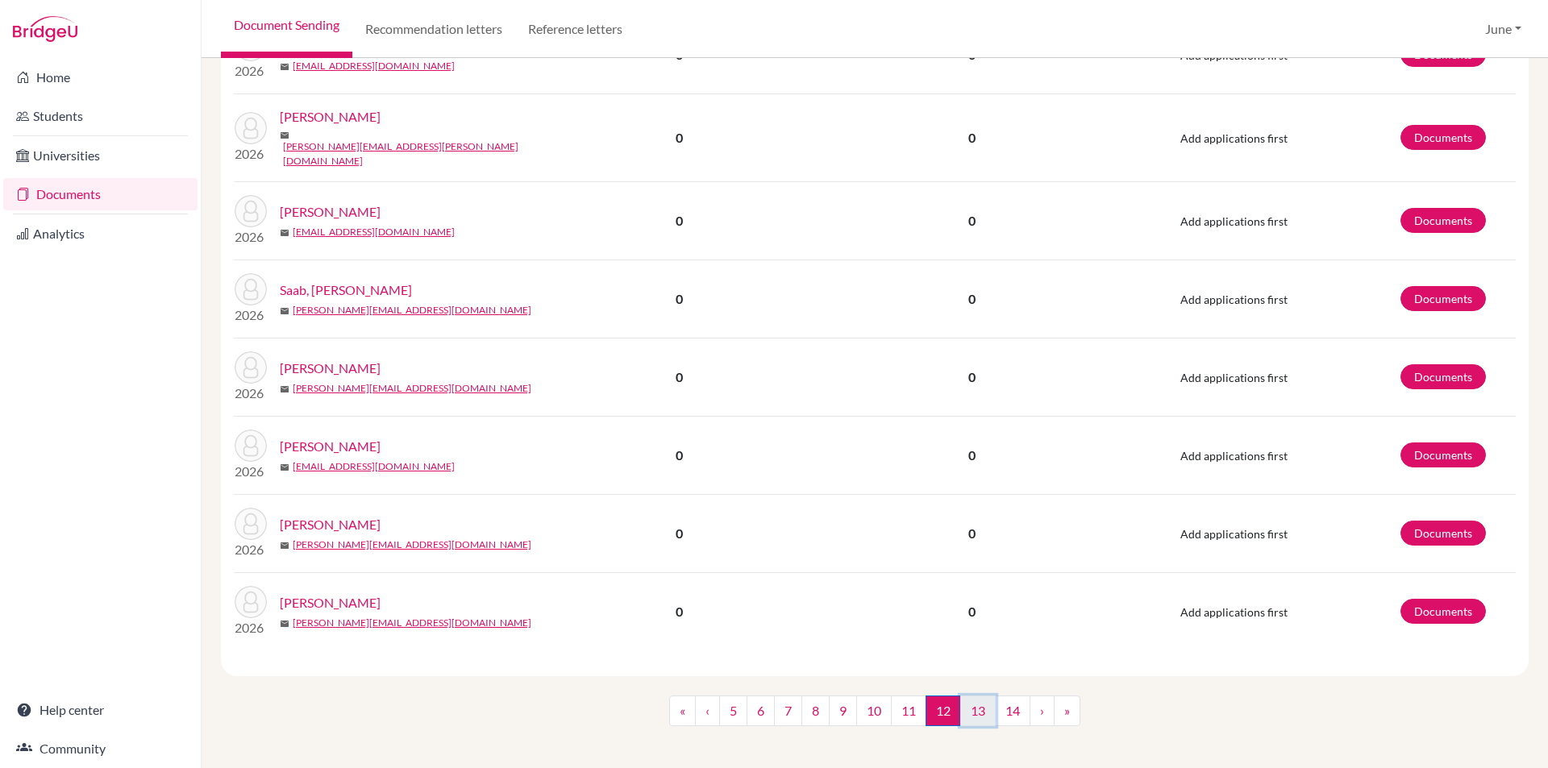
click at [976, 702] on link "13" at bounding box center [977, 711] width 35 height 31
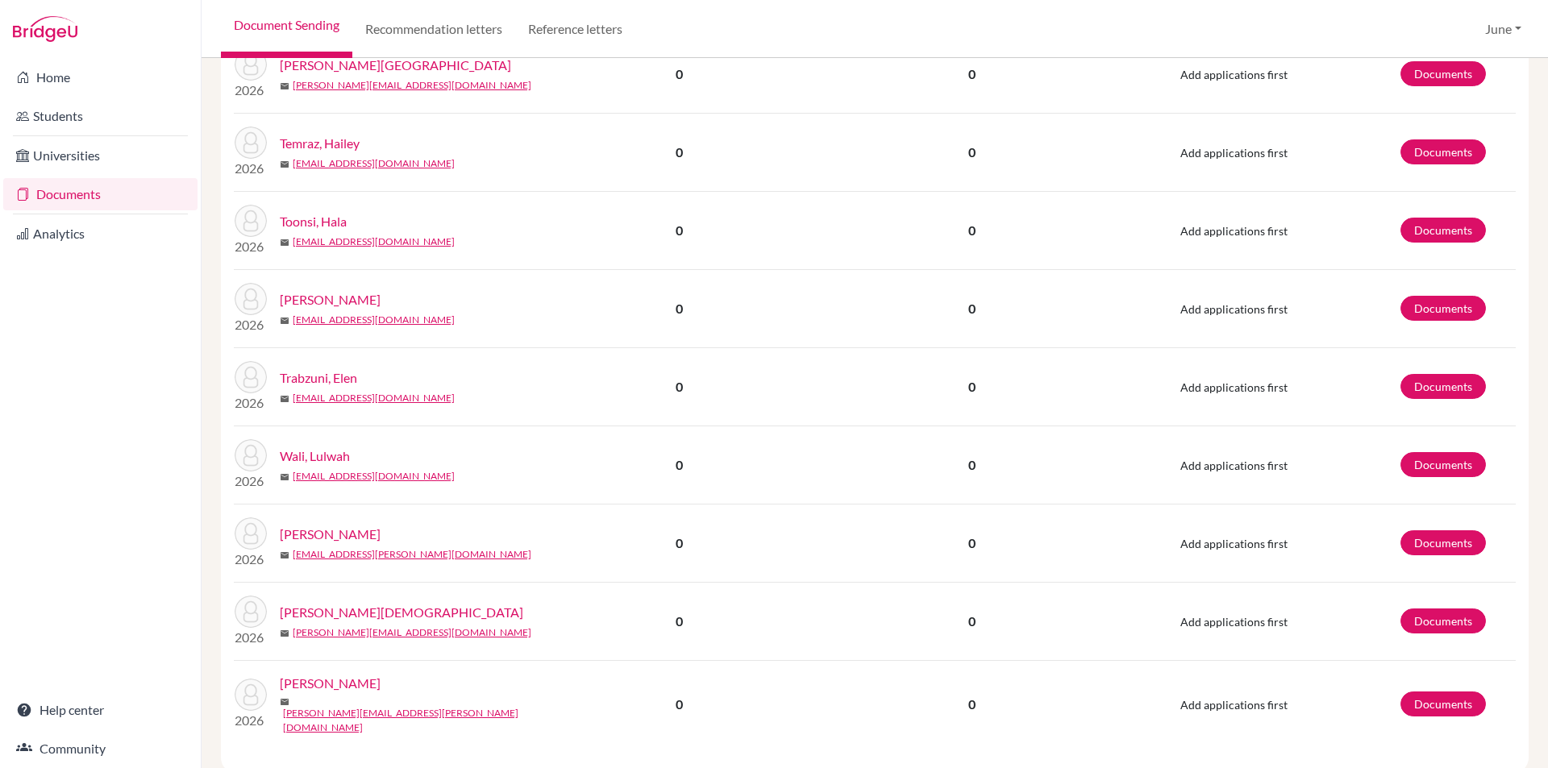
scroll to position [1318, 0]
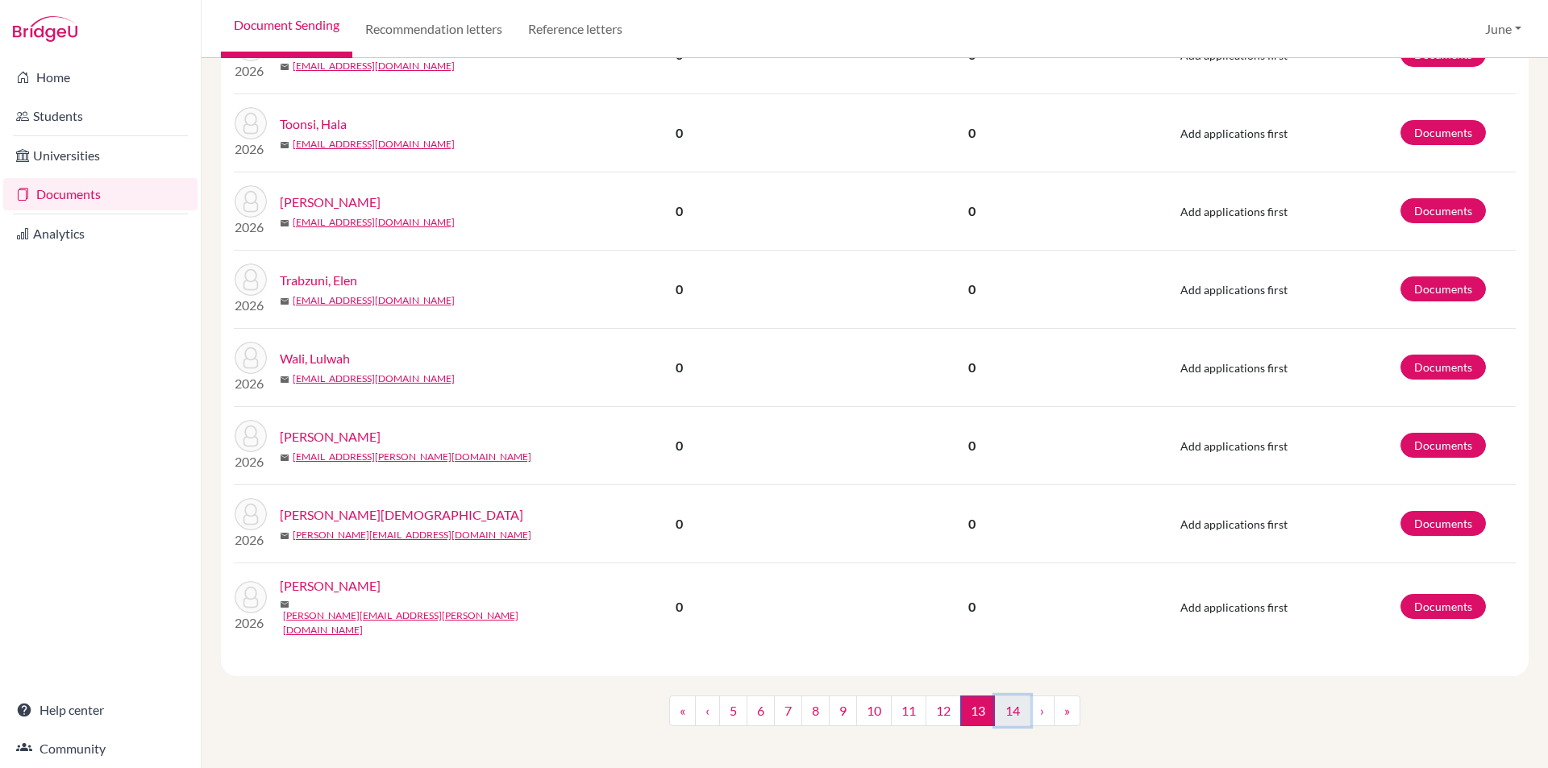
click at [1000, 704] on link "14" at bounding box center [1012, 711] width 35 height 31
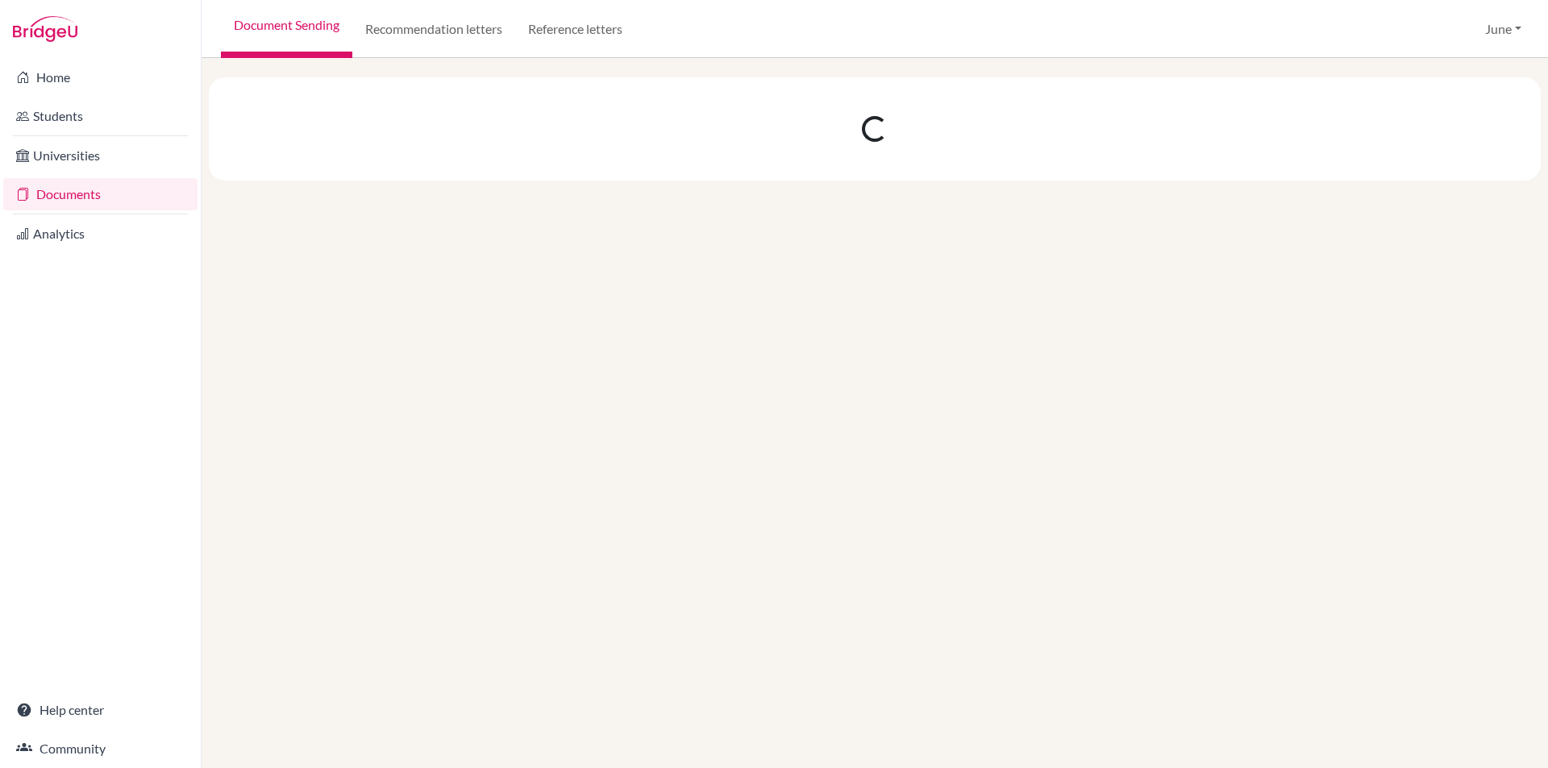
scroll to position [0, 0]
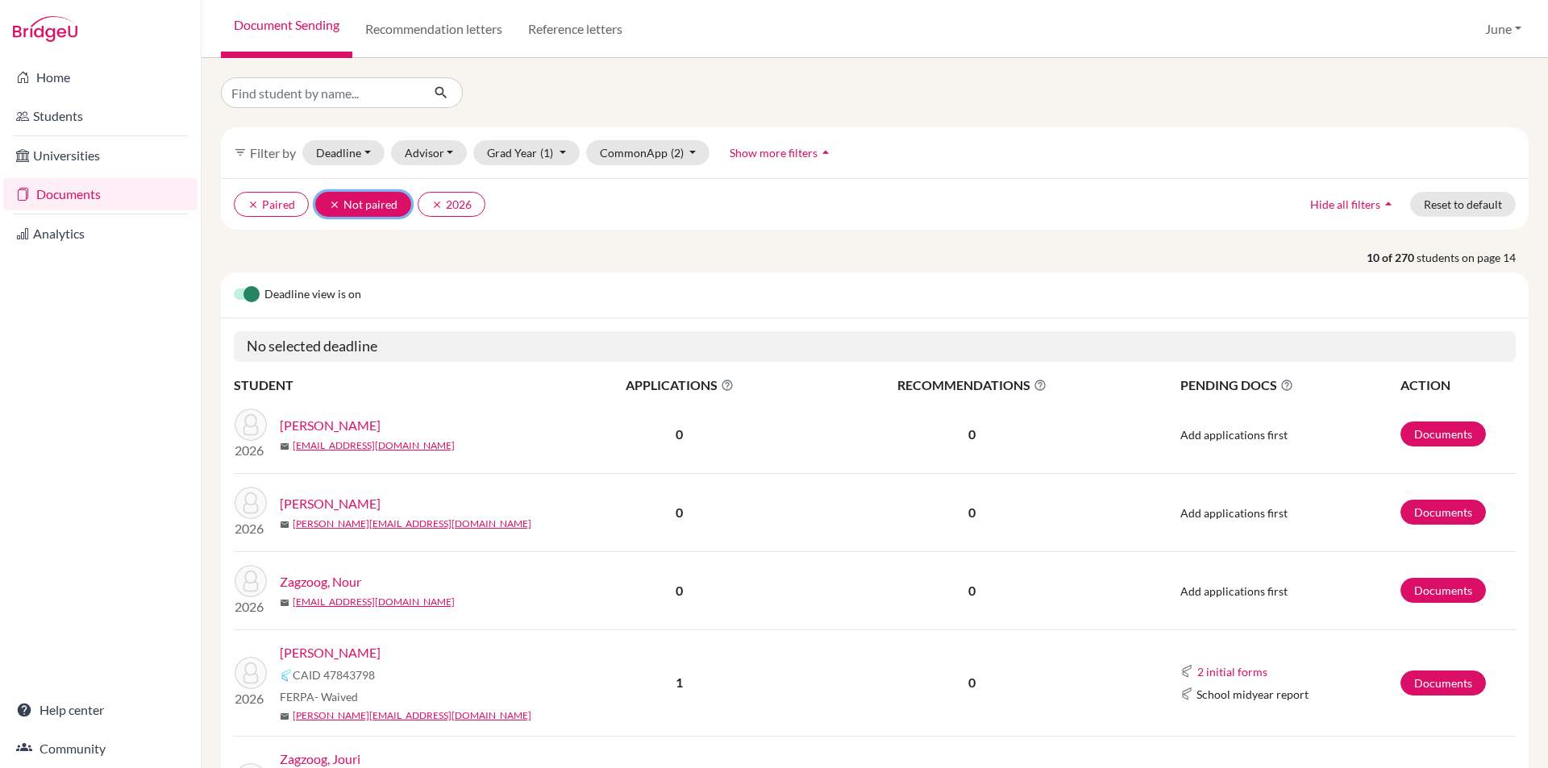
click at [330, 206] on icon "clear" at bounding box center [334, 204] width 11 height 11
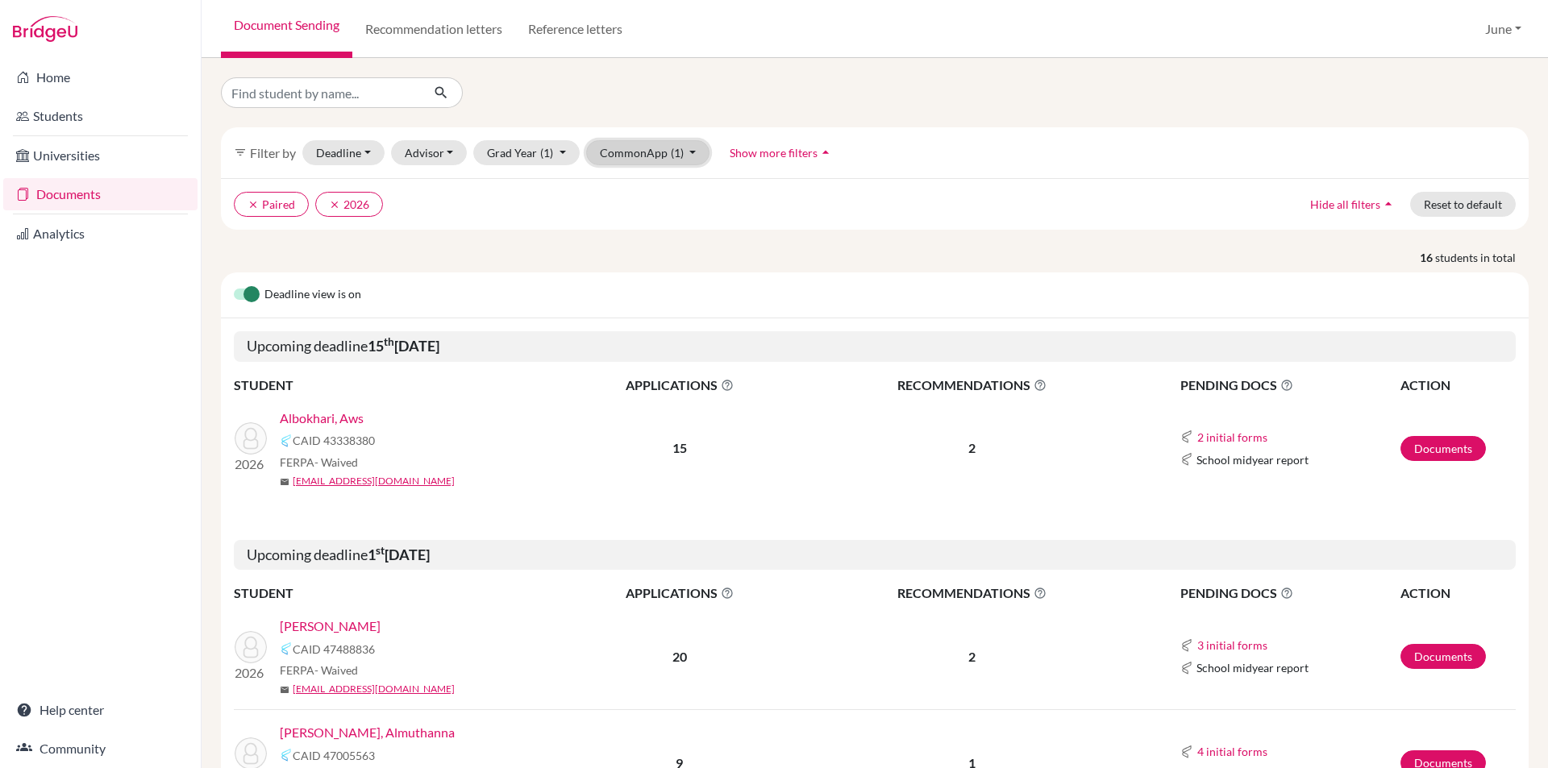
click at [695, 161] on button "CommonApp (1)" at bounding box center [648, 152] width 124 height 25
click at [107, 368] on div "Home Students Universities Documents Analytics Help center Community" at bounding box center [100, 413] width 201 height 710
